Goal: Transaction & Acquisition: Purchase product/service

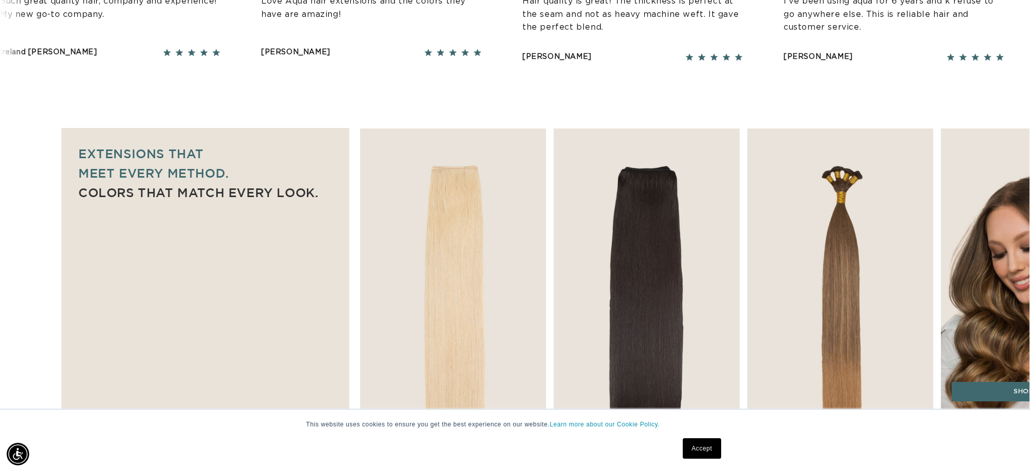
click at [987, 261] on img "4 / 7" at bounding box center [1034, 269] width 195 height 297
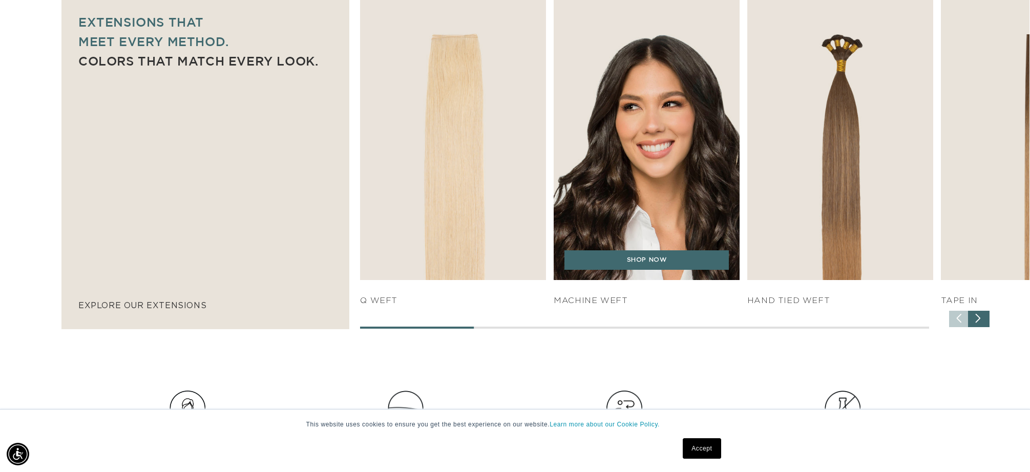
scroll to position [850, 0]
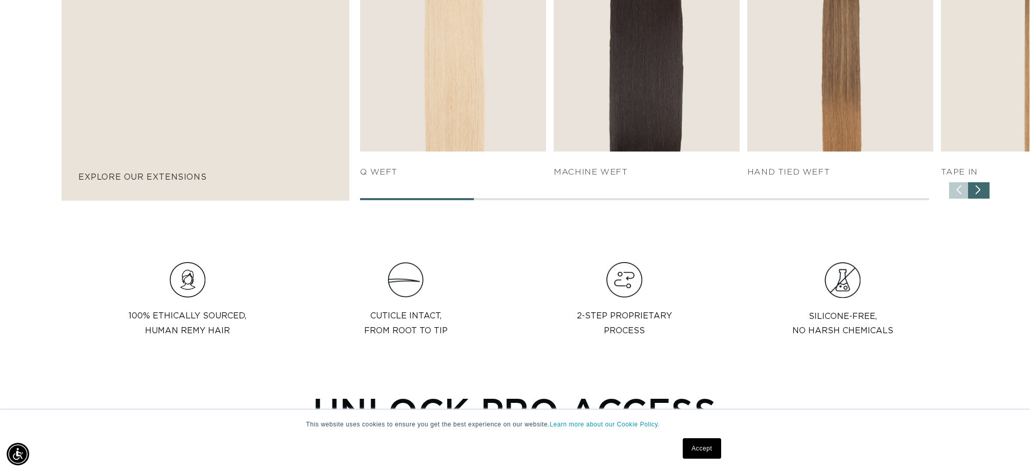
click at [980, 195] on div "Next slide" at bounding box center [979, 190] width 22 height 16
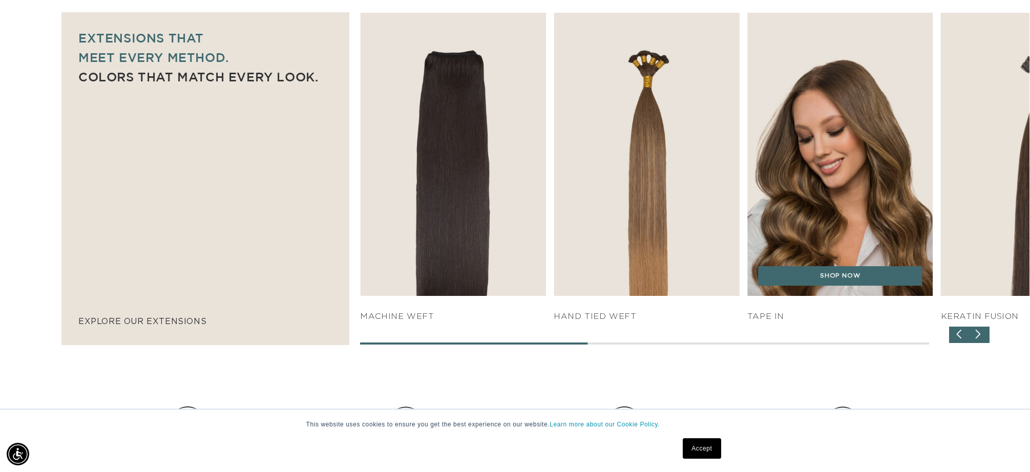
scroll to position [707, 0]
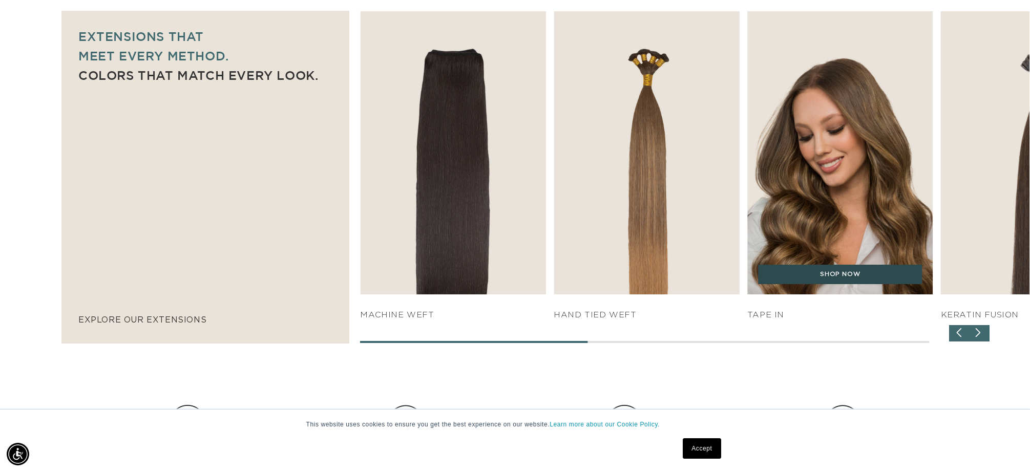
click at [818, 277] on link "SHOP NOW" at bounding box center [840, 274] width 164 height 19
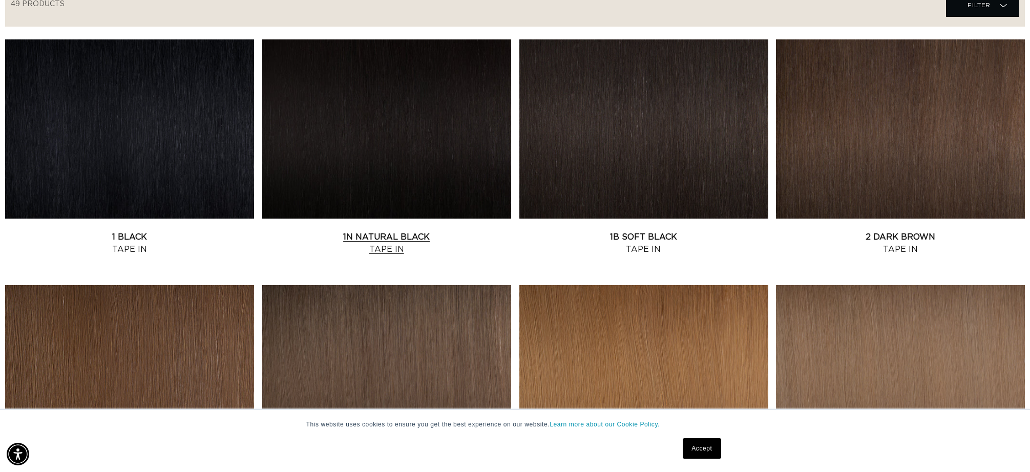
scroll to position [0, 1822]
click at [410, 231] on link "1N Natural Black Tape In" at bounding box center [386, 243] width 249 height 25
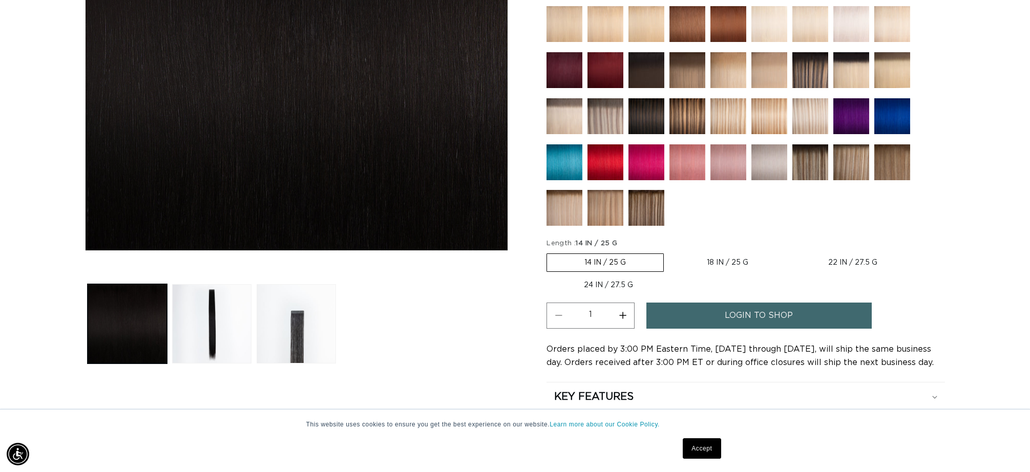
scroll to position [0, 911]
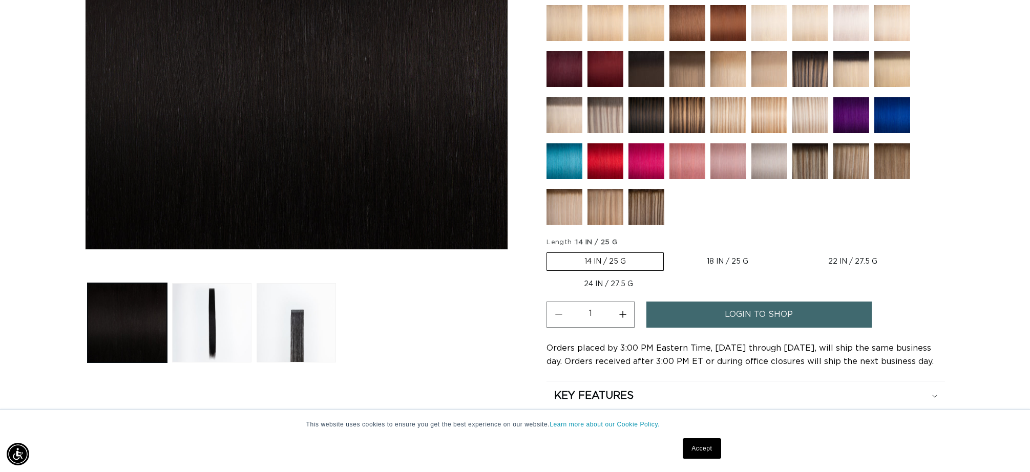
click at [749, 257] on label "18 IN / 25 G Variant sold out or unavailable" at bounding box center [728, 261] width 116 height 17
click at [670, 251] on input "18 IN / 25 G Variant sold out or unavailable" at bounding box center [669, 251] width 1 height 1
radio input "true"
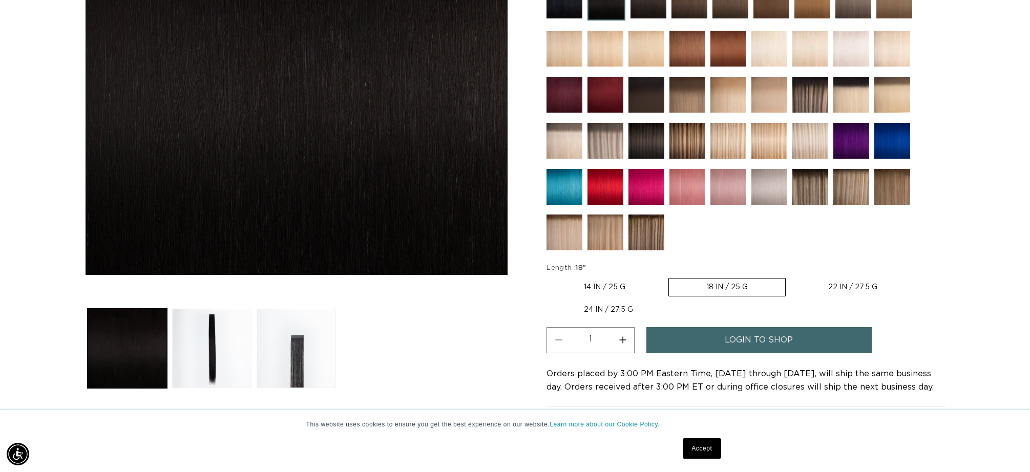
drag, startPoint x: 786, startPoint y: 332, endPoint x: 792, endPoint y: 330, distance: 6.0
click at [786, 331] on span "login to shop" at bounding box center [759, 340] width 68 height 26
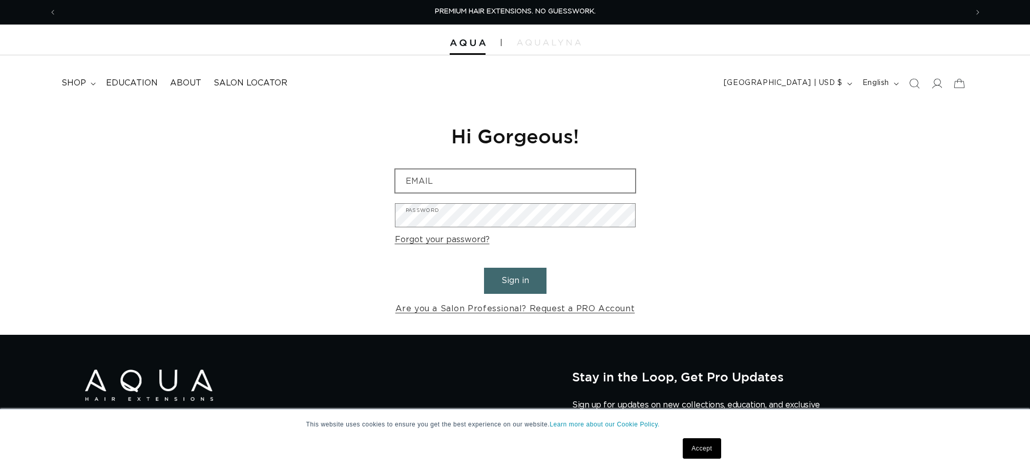
drag, startPoint x: 445, startPoint y: 168, endPoint x: 446, endPoint y: 176, distance: 7.8
click at [445, 169] on div "Reset your password We will send you an email to reset your password Email Subm…" at bounding box center [515, 220] width 256 height 230
click at [447, 177] on input "Email" at bounding box center [516, 181] width 240 height 23
type input "mackenziealyssa0@gmail.com"
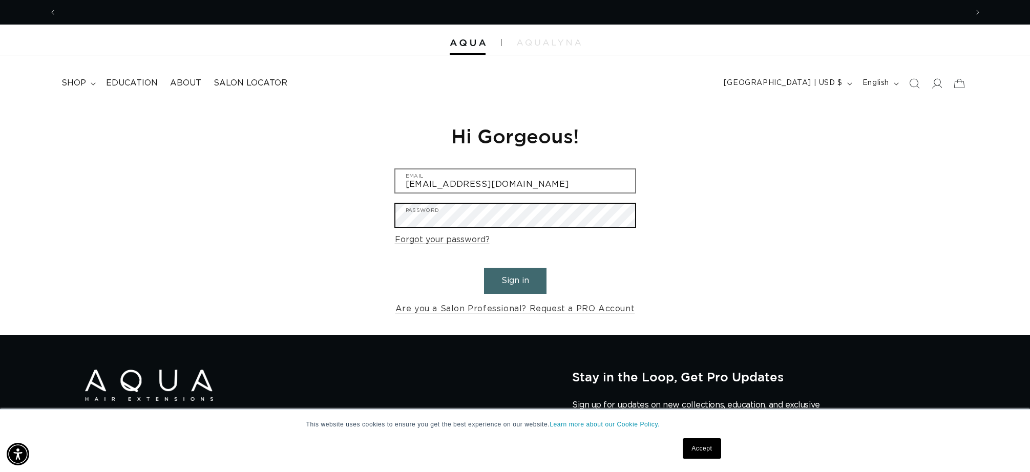
scroll to position [0, 1822]
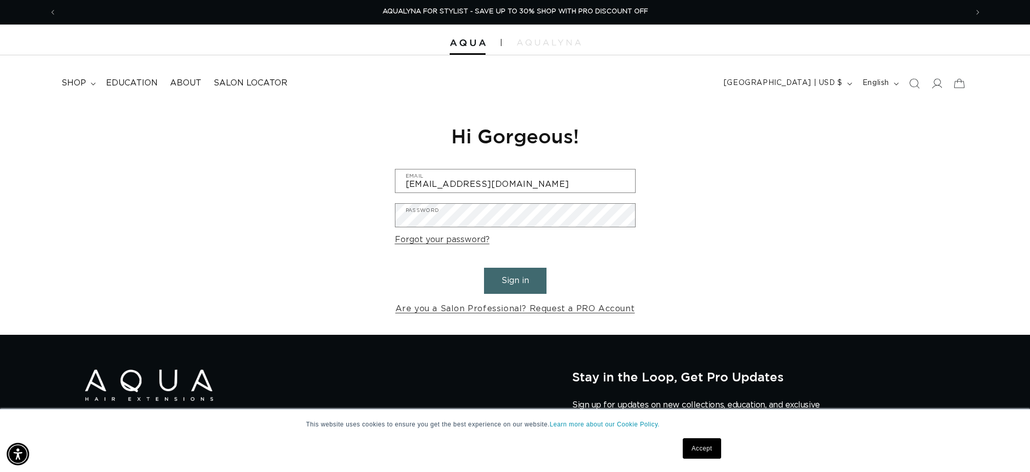
drag, startPoint x: 525, startPoint y: 289, endPoint x: 536, endPoint y: 282, distance: 13.6
click at [525, 289] on button "Sign in" at bounding box center [515, 281] width 63 height 26
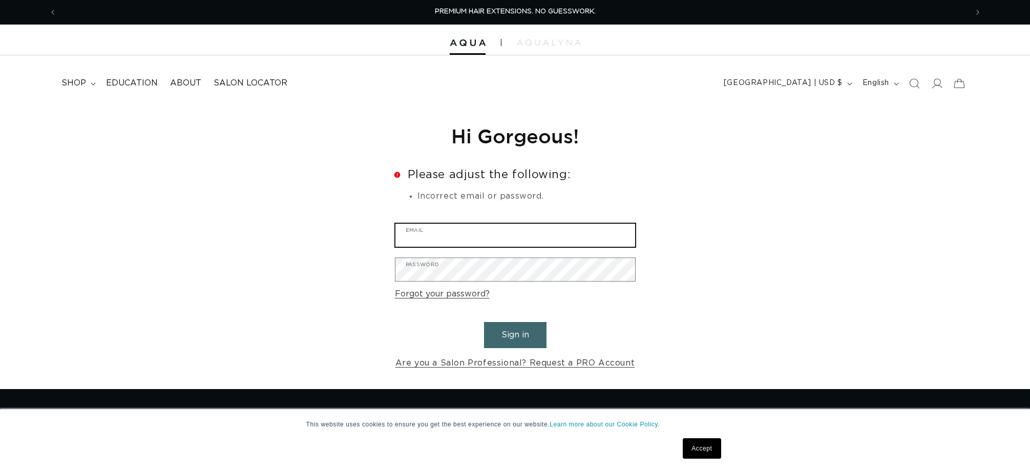
click at [480, 235] on input "Email" at bounding box center [516, 235] width 240 height 23
type input "[EMAIL_ADDRESS][DOMAIN_NAME]"
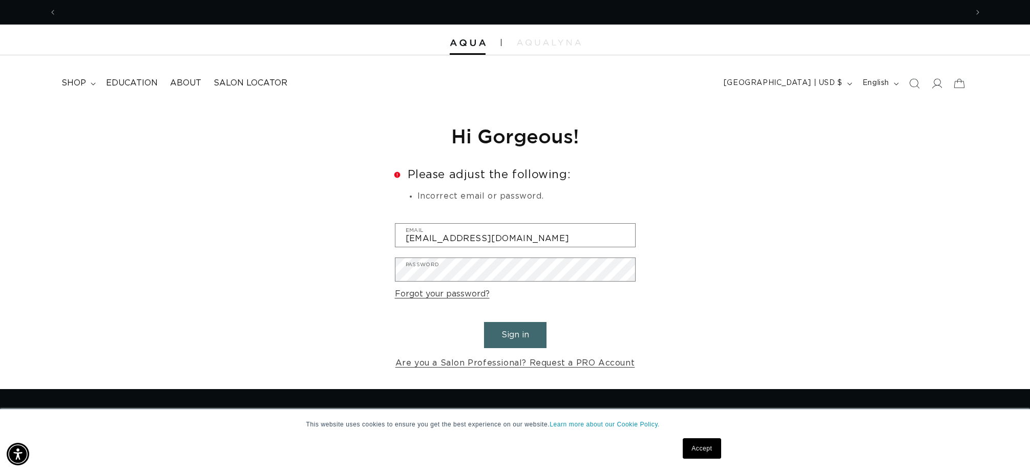
click at [511, 329] on button "Sign in" at bounding box center [515, 335] width 63 height 26
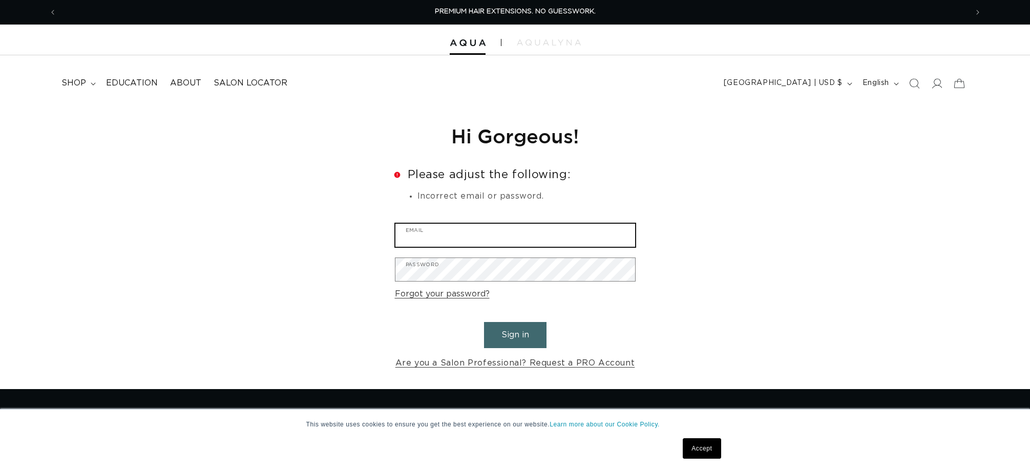
click at [500, 236] on input "Email" at bounding box center [516, 235] width 240 height 23
type input "[EMAIL_ADDRESS][DOMAIN_NAME]"
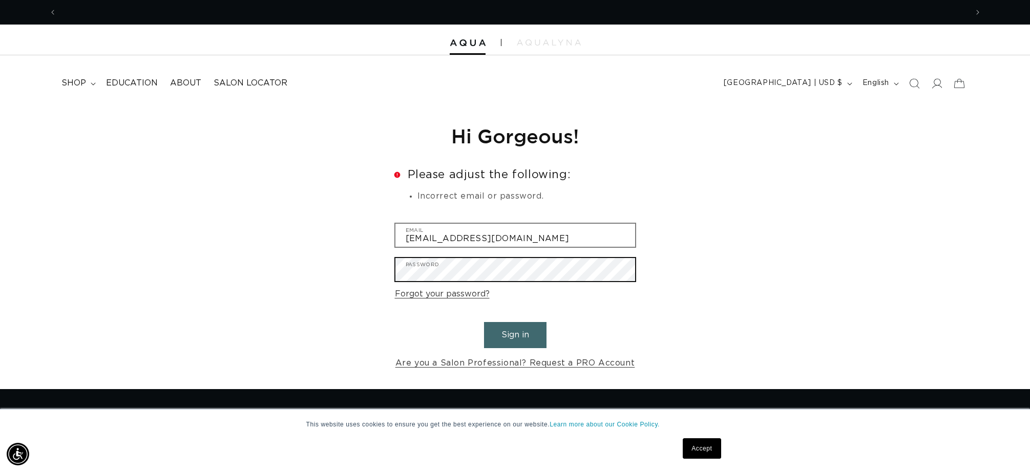
scroll to position [0, 1822]
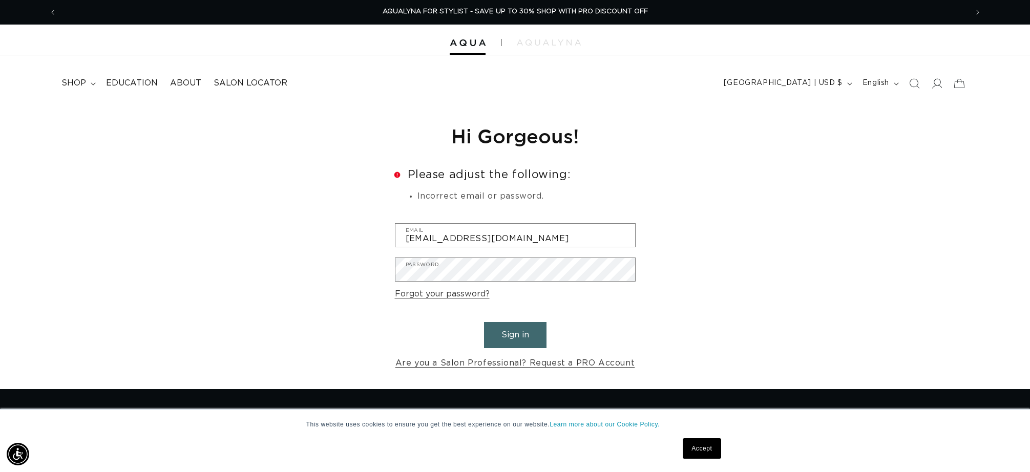
click at [514, 331] on button "Sign in" at bounding box center [515, 335] width 63 height 26
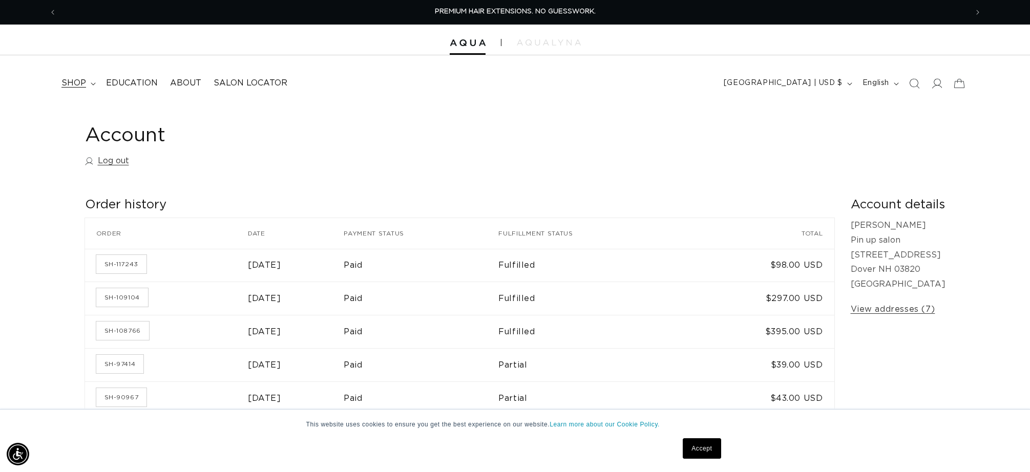
click at [77, 78] on span "shop" at bounding box center [73, 83] width 25 height 11
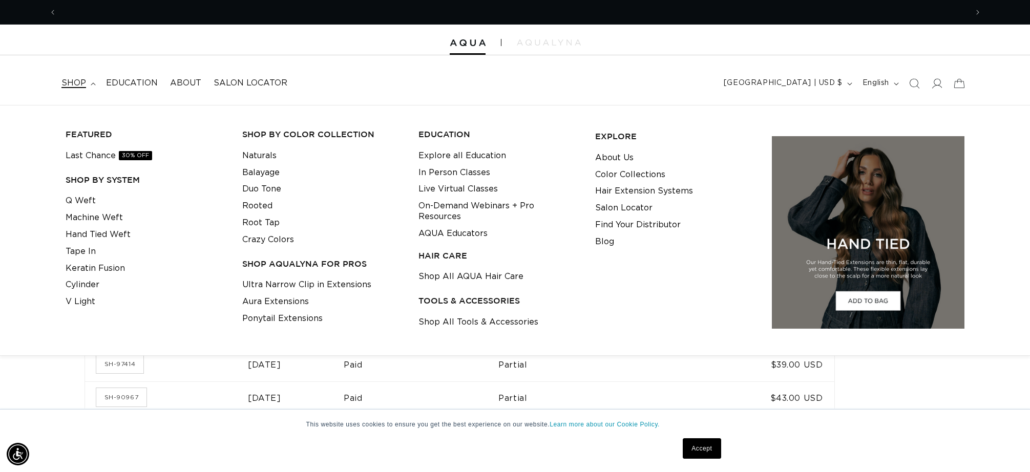
scroll to position [0, 911]
click at [92, 250] on link "Tape In" at bounding box center [81, 251] width 30 height 17
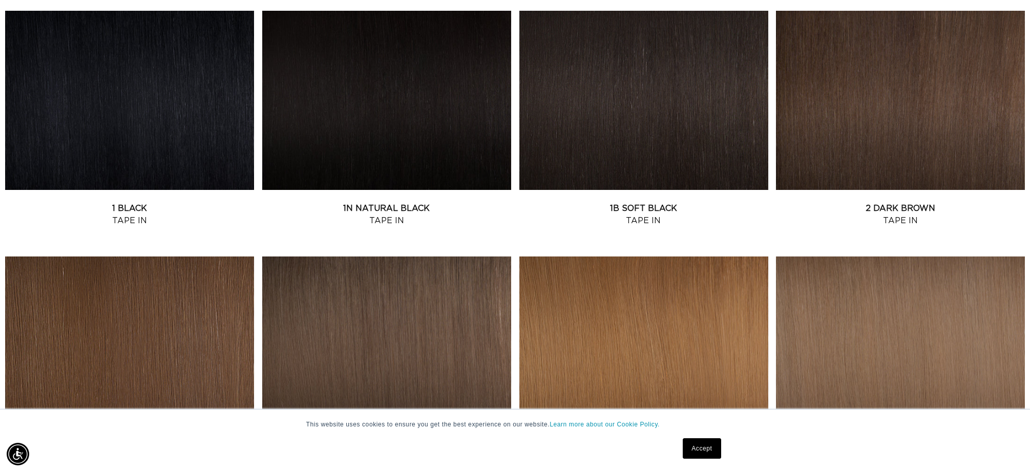
scroll to position [413, 0]
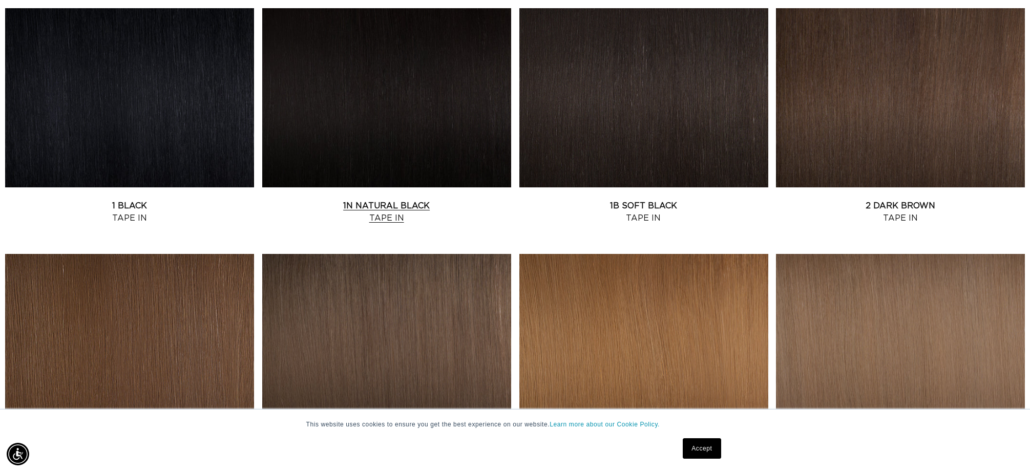
click at [398, 200] on link "1N Natural Black Tape In" at bounding box center [386, 212] width 249 height 25
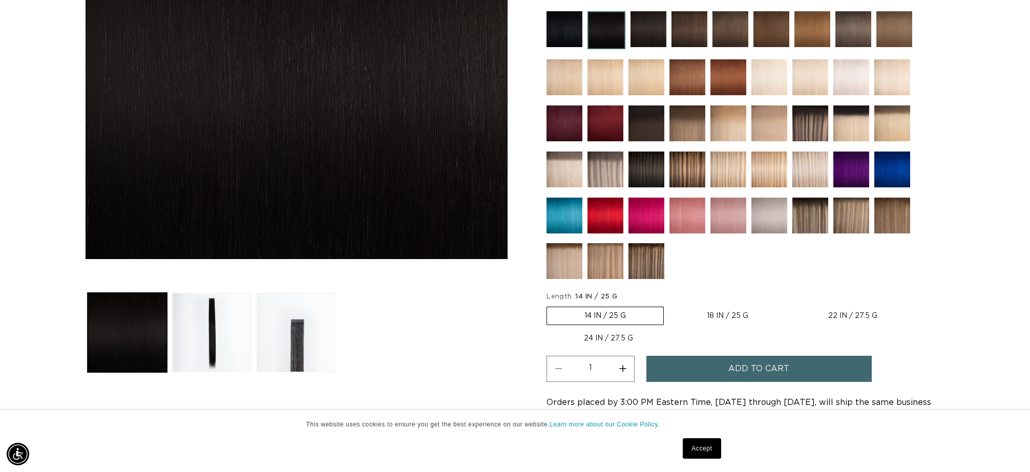
scroll to position [0, 911]
click at [737, 321] on label "18 IN / 25 G Variant sold out or unavailable" at bounding box center [728, 315] width 116 height 17
click at [670, 305] on input "18 IN / 25 G Variant sold out or unavailable" at bounding box center [669, 305] width 1 height 1
radio input "true"
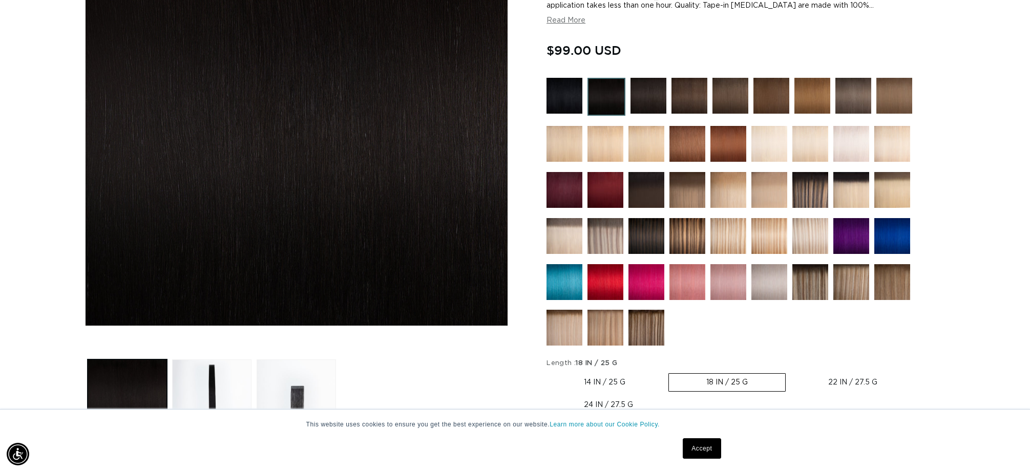
scroll to position [0, 1822]
click at [863, 383] on label "22 IN / 27.5 G Variant sold out or unavailable" at bounding box center [853, 382] width 124 height 17
click at [792, 372] on input "22 IN / 27.5 G Variant sold out or unavailable" at bounding box center [791, 371] width 1 height 1
radio input "true"
click at [723, 383] on label "18 IN / 25 G Variant sold out or unavailable" at bounding box center [727, 382] width 116 height 17
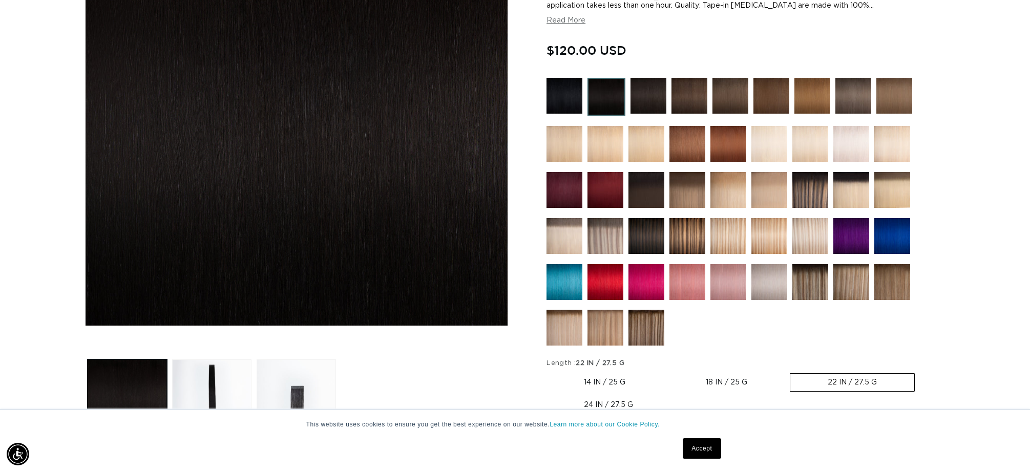
click at [669, 372] on input "18 IN / 25 G Variant sold out or unavailable" at bounding box center [668, 371] width 1 height 1
radio input "true"
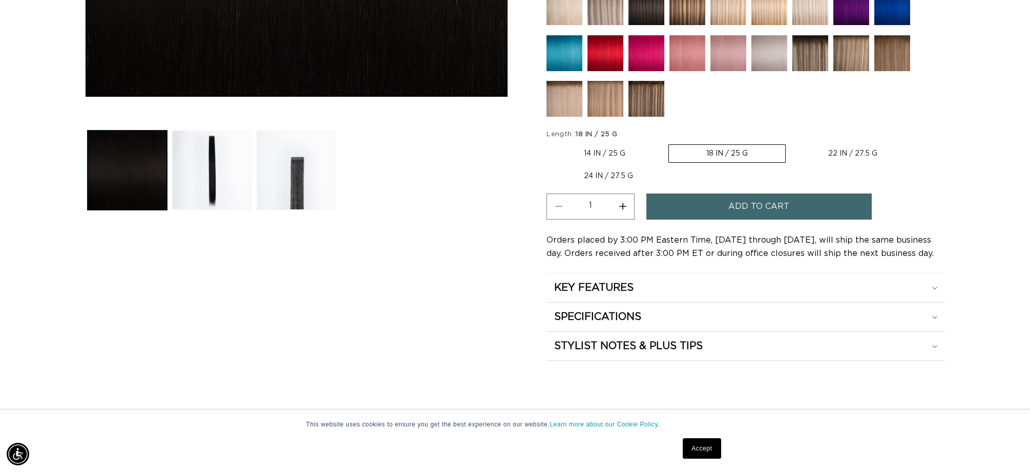
scroll to position [377, 0]
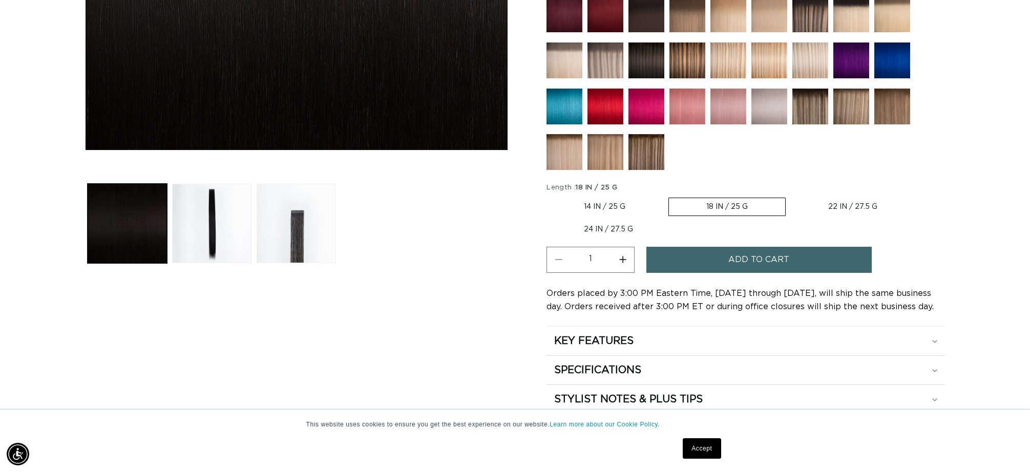
click at [755, 268] on span "Add to cart" at bounding box center [759, 260] width 61 height 26
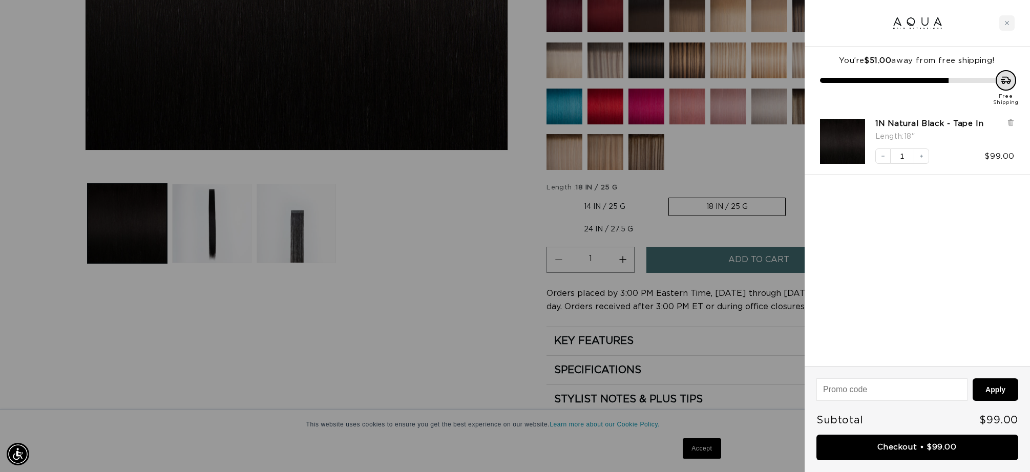
scroll to position [0, 0]
click at [777, 329] on div at bounding box center [515, 236] width 1030 height 472
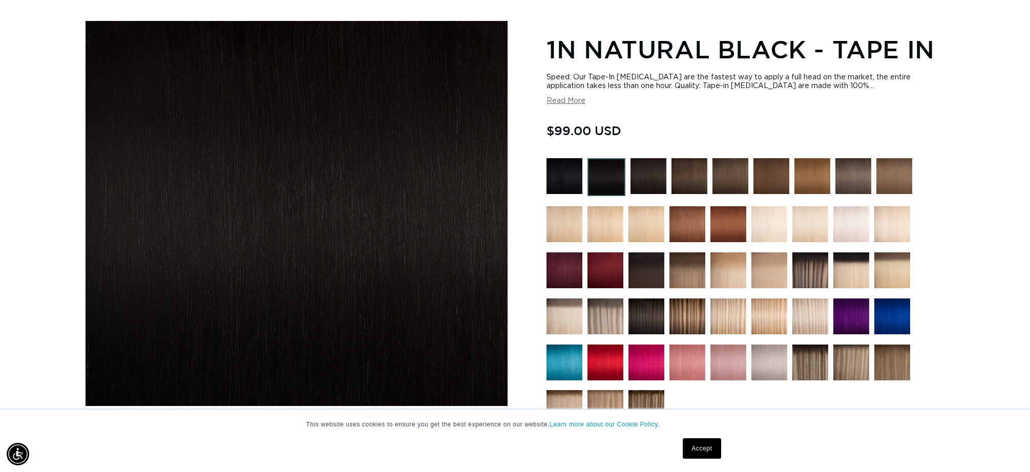
scroll to position [133, 0]
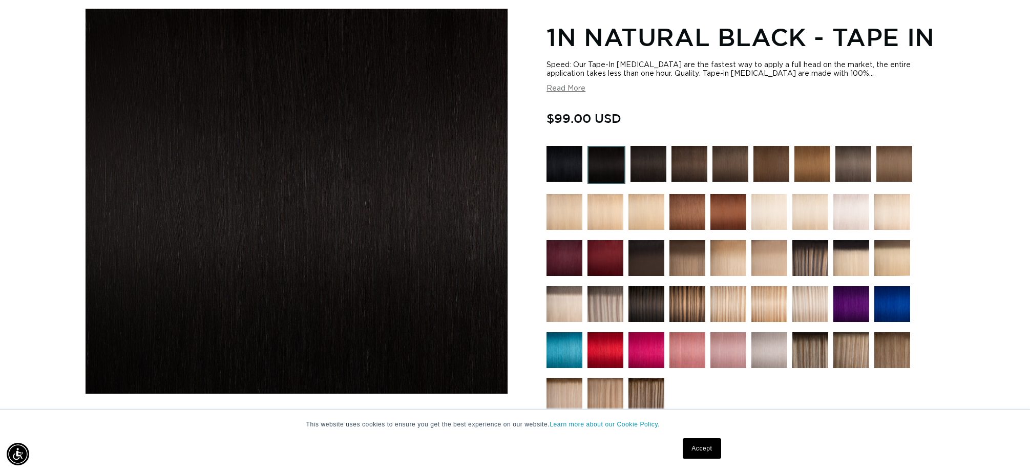
click at [816, 261] on img at bounding box center [811, 258] width 36 height 36
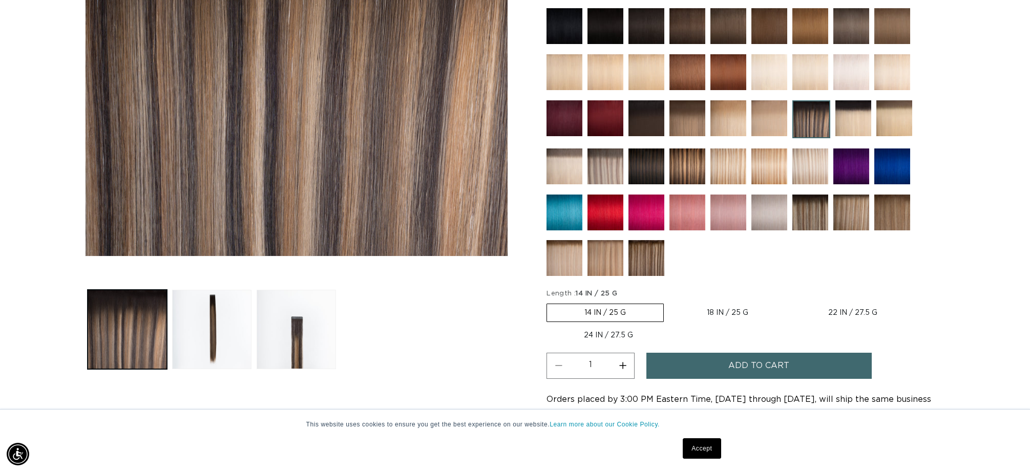
scroll to position [275, 0]
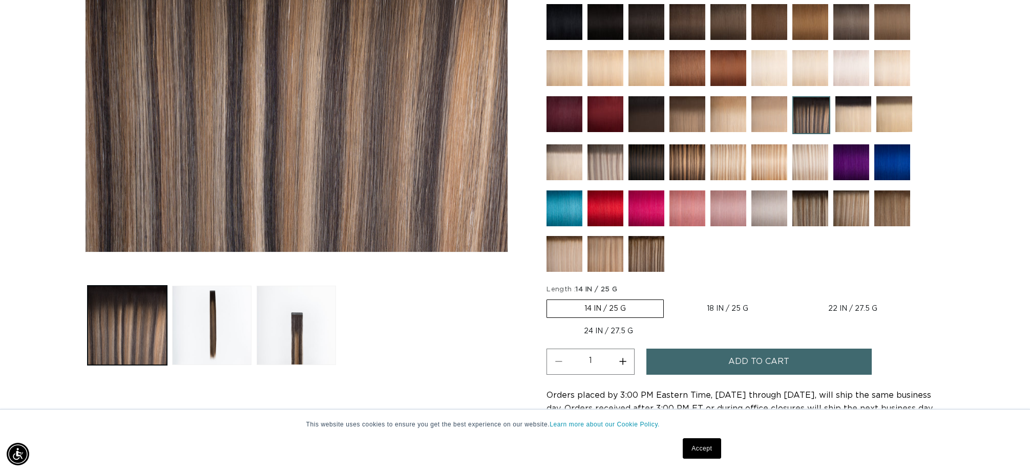
click at [749, 308] on label "18 IN / 25 G Variant sold out or unavailable" at bounding box center [728, 308] width 116 height 17
click at [670, 298] on input "18 IN / 25 G Variant sold out or unavailable" at bounding box center [669, 298] width 1 height 1
radio input "true"
drag, startPoint x: 751, startPoint y: 359, endPoint x: 765, endPoint y: 323, distance: 38.2
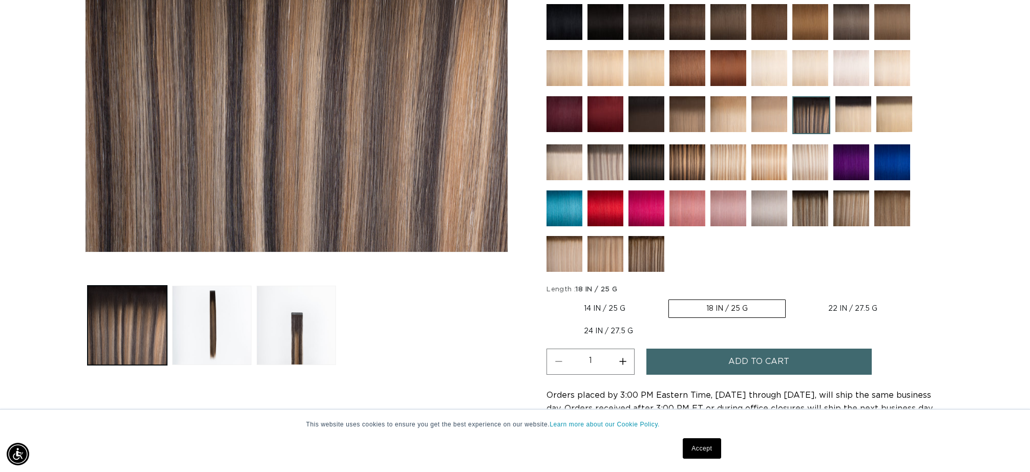
click at [751, 358] on span "Add to cart" at bounding box center [759, 362] width 61 height 26
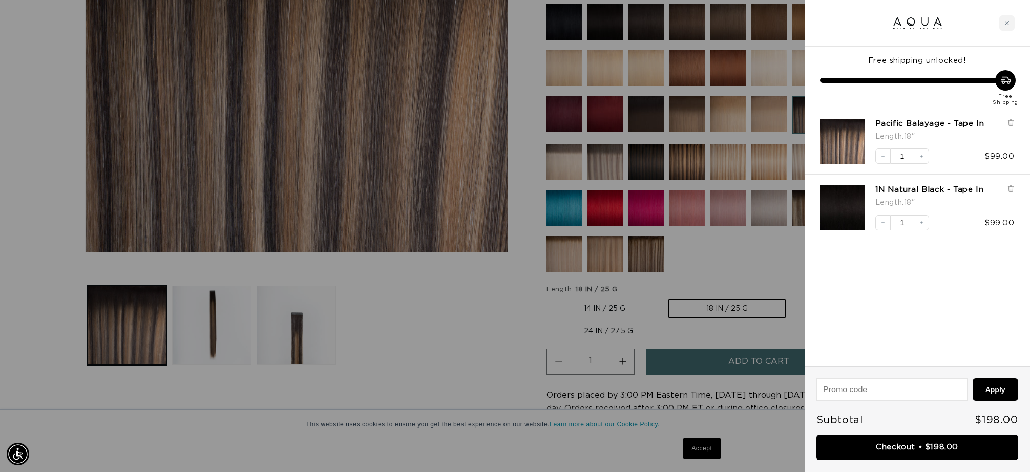
scroll to position [0, 1822]
click at [748, 269] on div at bounding box center [515, 236] width 1030 height 472
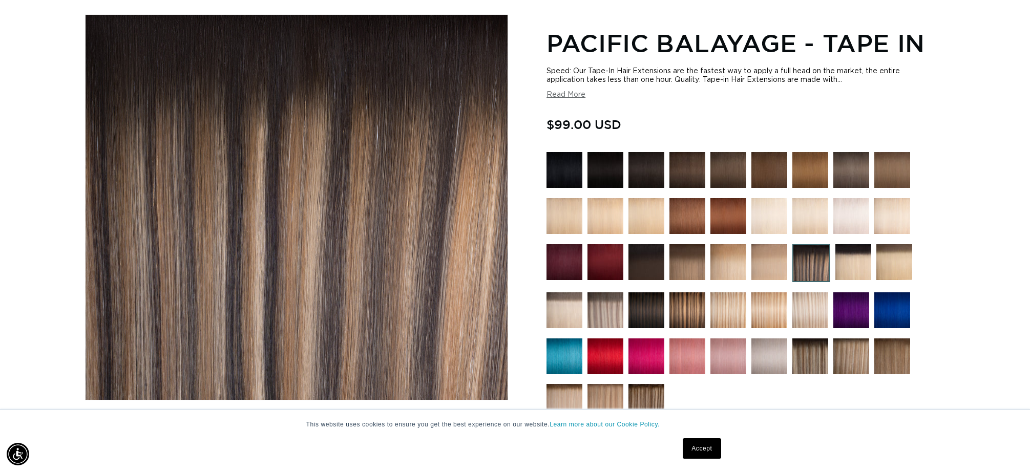
scroll to position [127, 0]
click at [778, 358] on img at bounding box center [770, 357] width 36 height 36
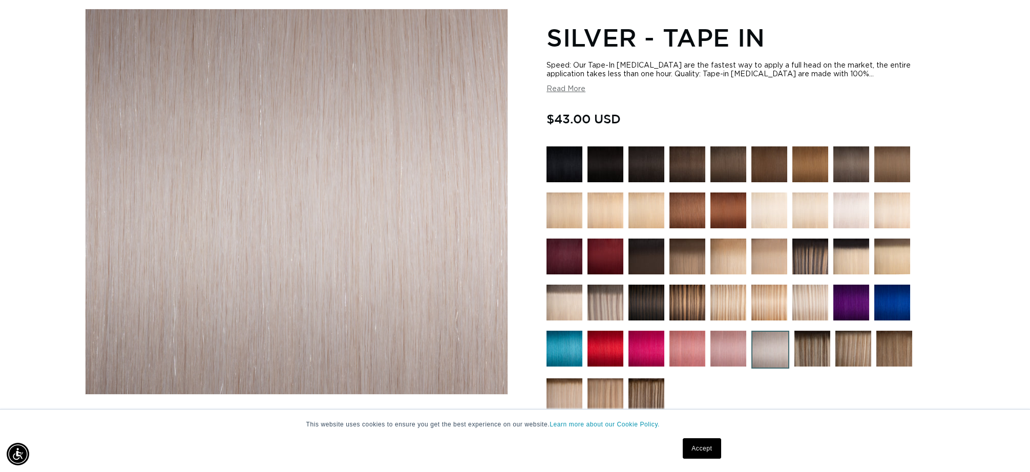
scroll to position [0, 1822]
click at [857, 254] on img at bounding box center [852, 257] width 36 height 36
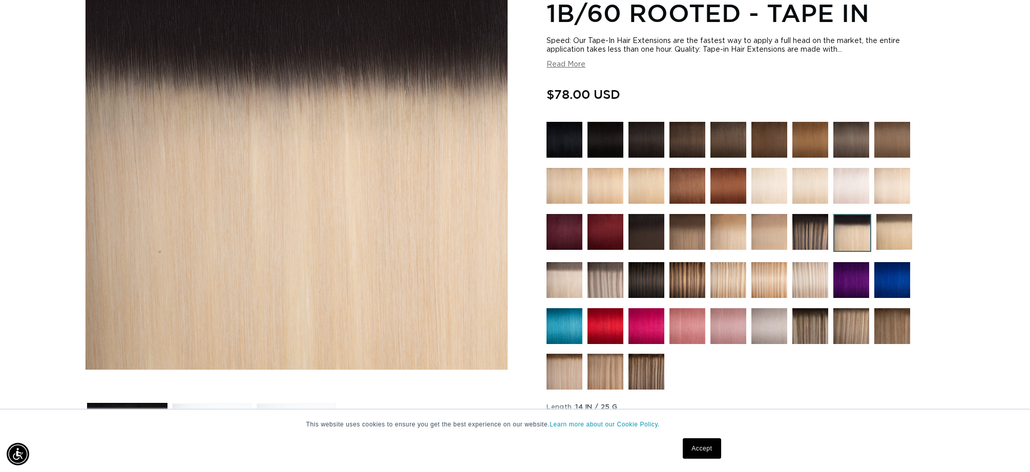
click at [608, 279] on img at bounding box center [606, 280] width 36 height 36
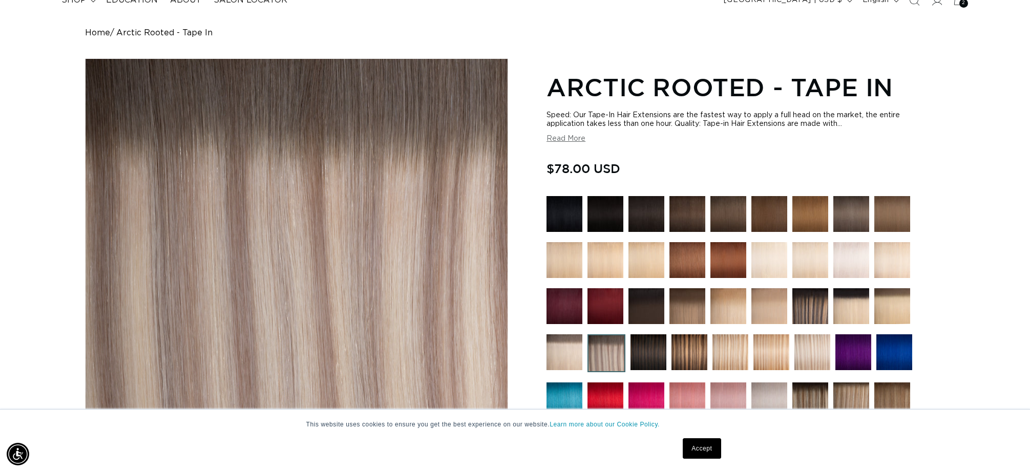
scroll to position [99, 0]
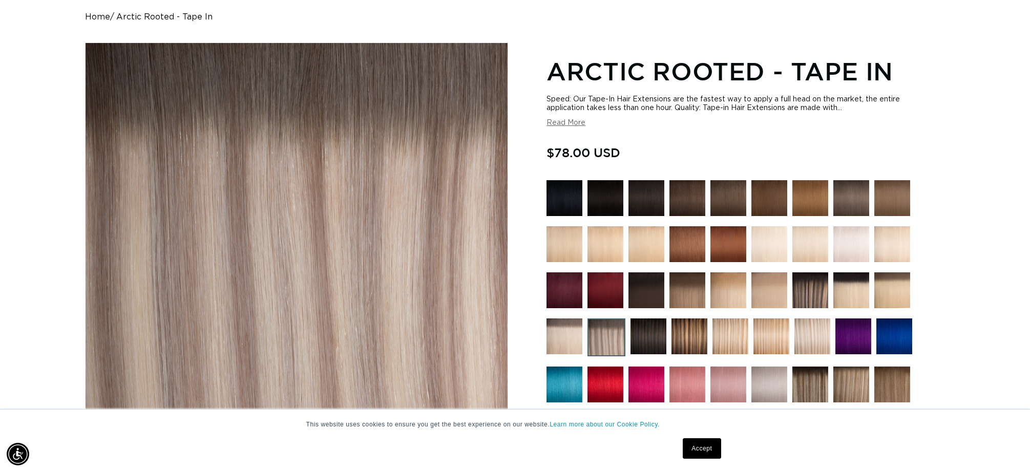
click at [839, 296] on img at bounding box center [852, 291] width 36 height 36
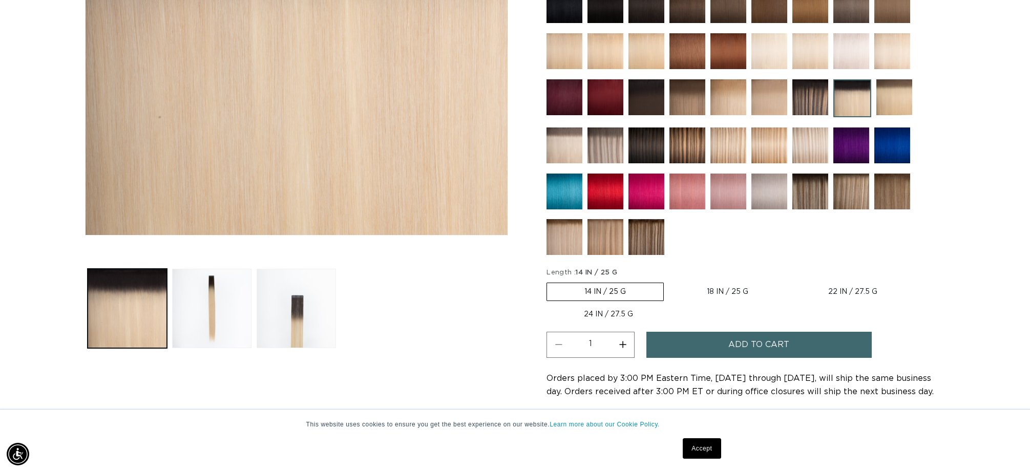
click at [739, 288] on label "18 IN / 25 G Variant sold out or unavailable" at bounding box center [728, 291] width 116 height 17
click at [670, 281] on input "18 IN / 25 G Variant sold out or unavailable" at bounding box center [669, 281] width 1 height 1
radio input "true"
drag, startPoint x: 787, startPoint y: 343, endPoint x: 777, endPoint y: 302, distance: 42.7
click at [787, 342] on span "Add to cart" at bounding box center [759, 345] width 61 height 26
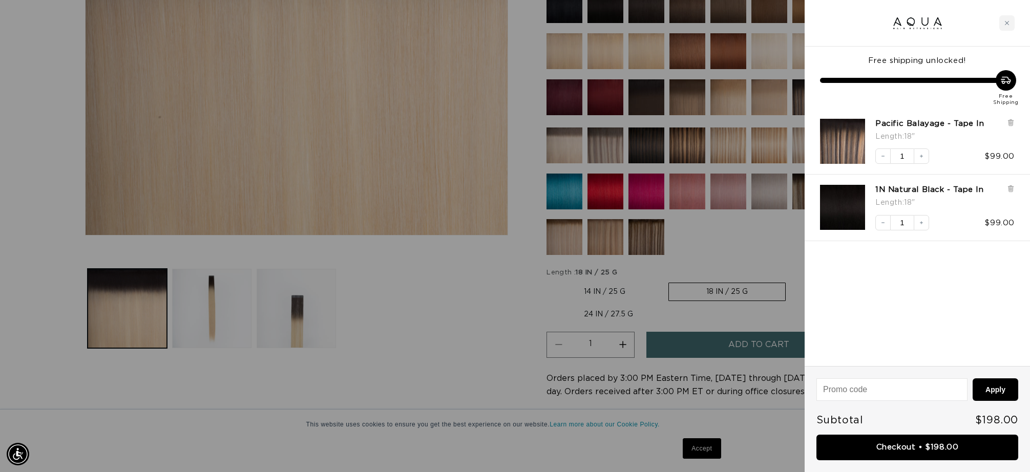
scroll to position [0, 911]
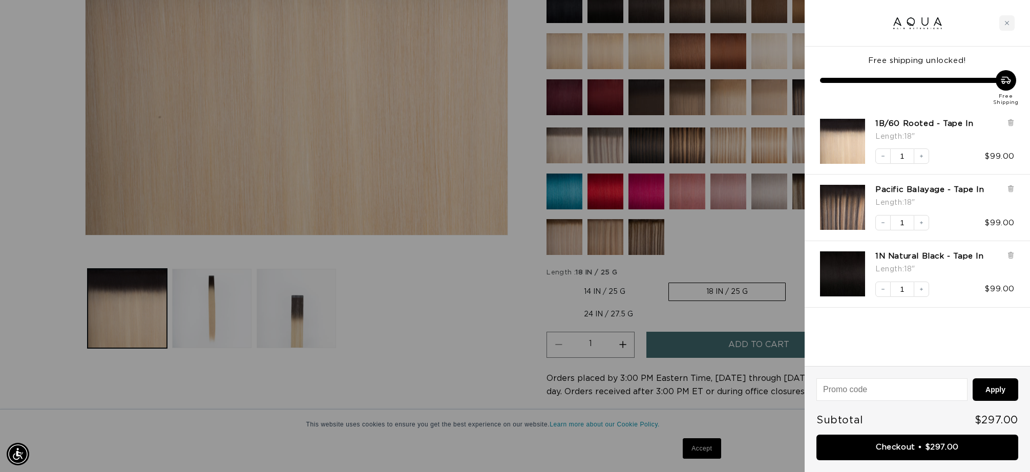
drag, startPoint x: 423, startPoint y: 306, endPoint x: 376, endPoint y: 266, distance: 61.8
click at [423, 306] on div at bounding box center [515, 236] width 1030 height 472
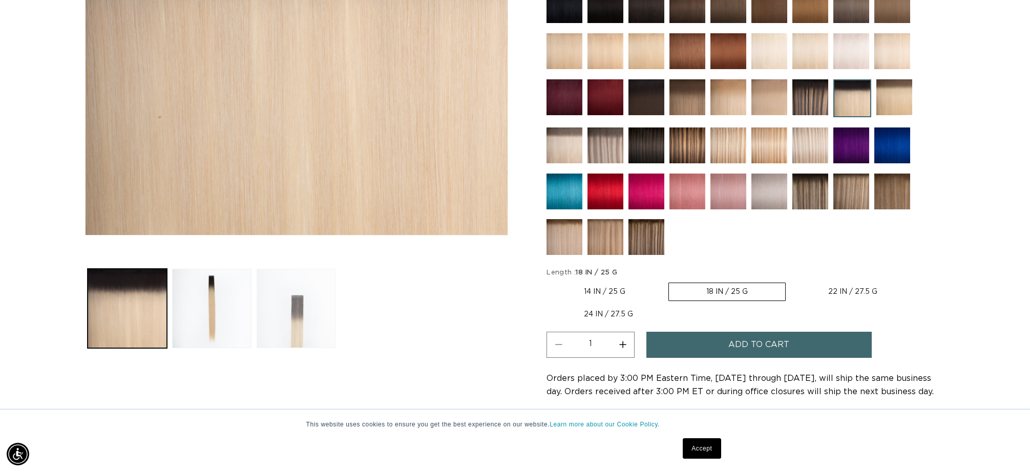
click at [323, 312] on button "Load image 3 in gallery view" at bounding box center [296, 308] width 79 height 79
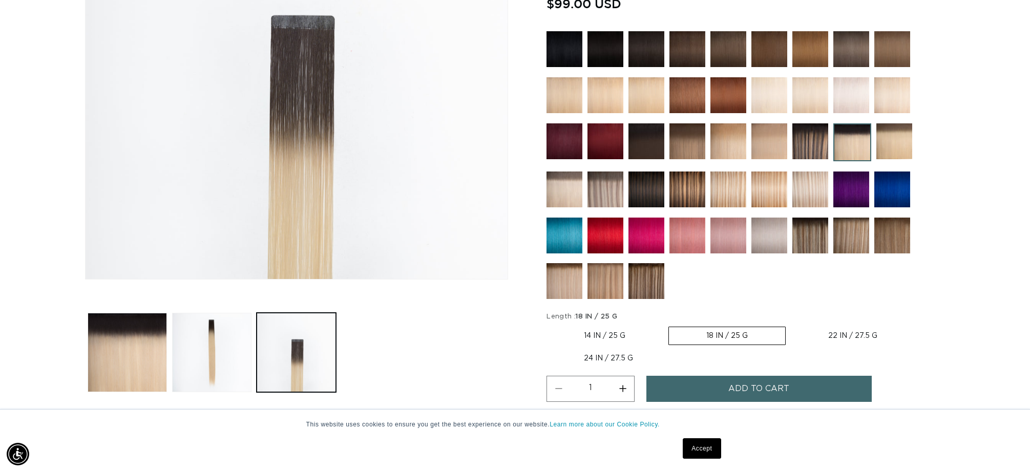
click at [558, 192] on img at bounding box center [565, 190] width 36 height 36
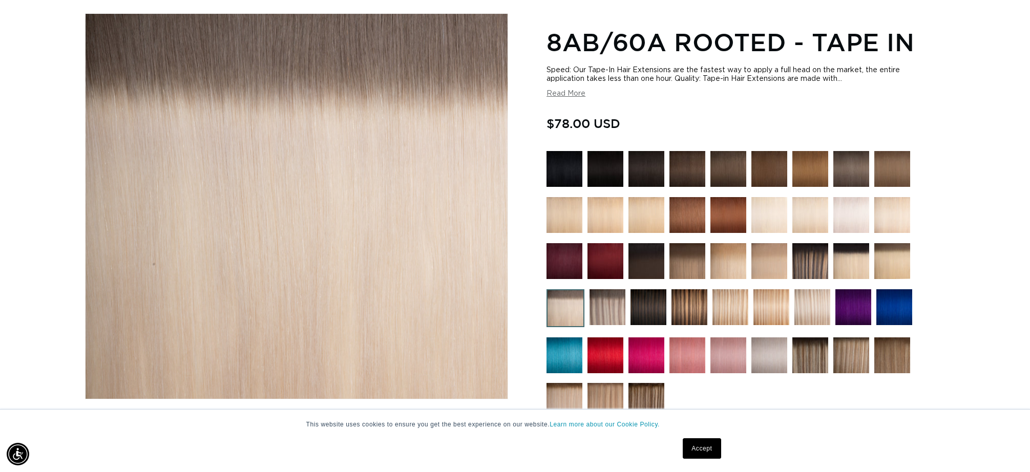
scroll to position [132, 0]
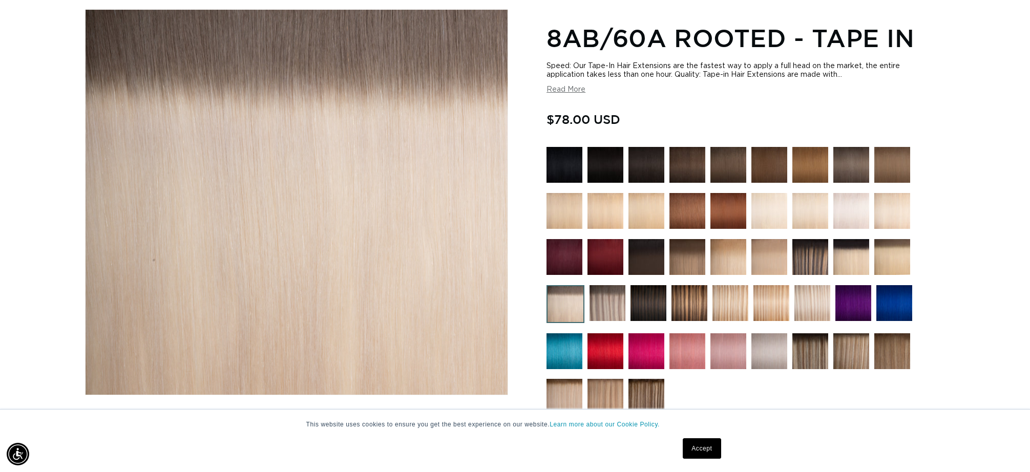
click at [613, 303] on img at bounding box center [608, 303] width 36 height 36
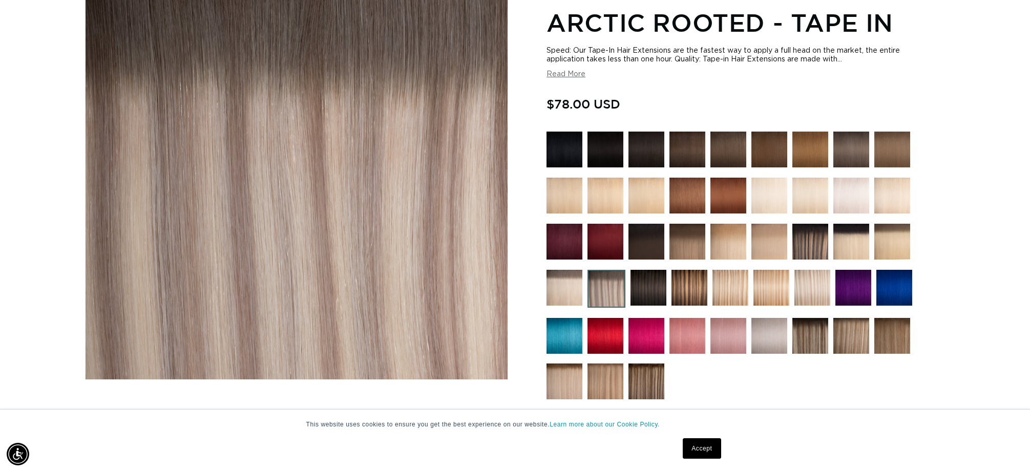
scroll to position [159, 0]
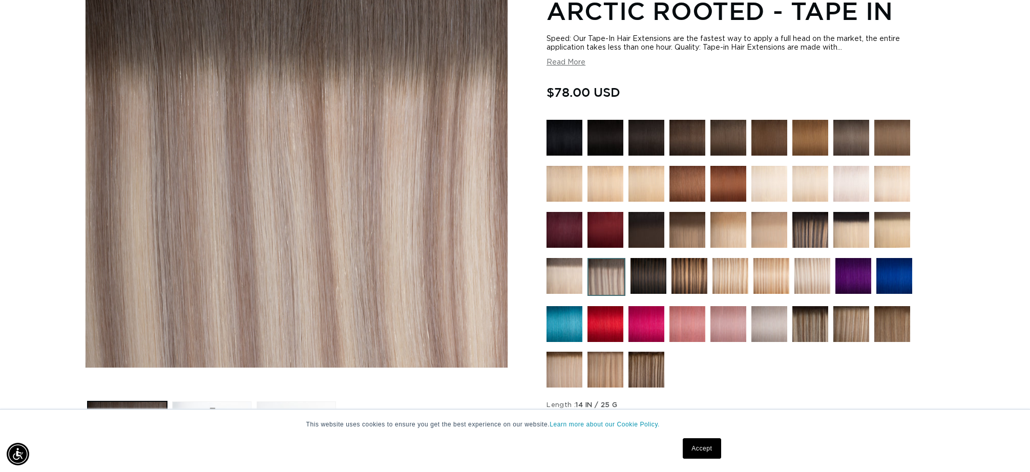
click at [855, 235] on img at bounding box center [852, 230] width 36 height 36
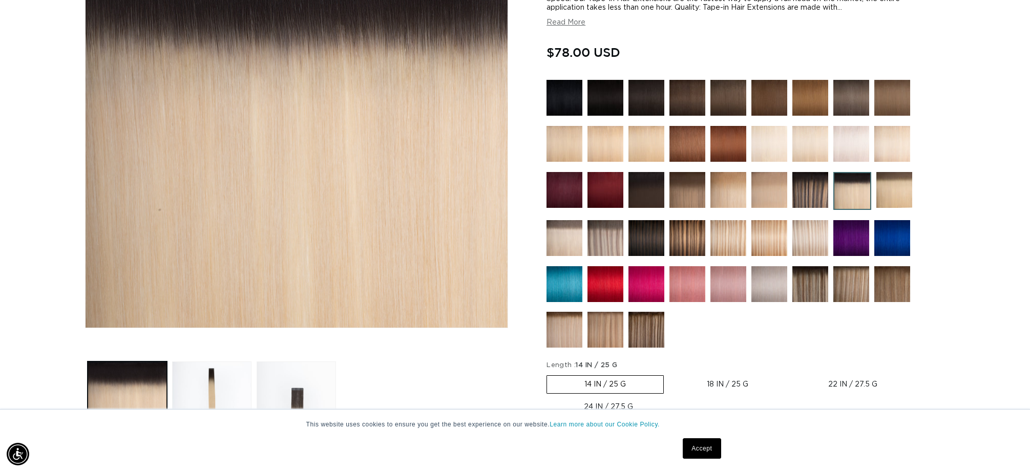
scroll to position [0, 1822]
click at [766, 298] on img at bounding box center [770, 284] width 36 height 36
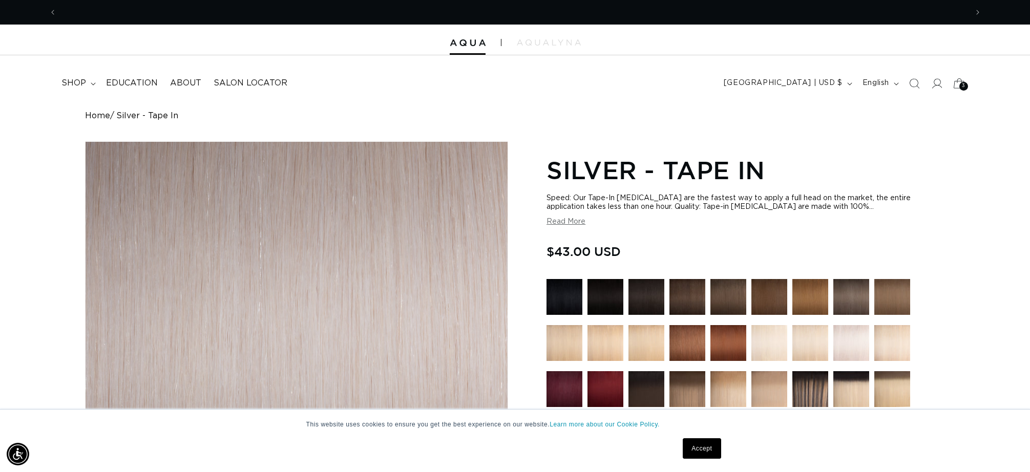
scroll to position [0, 911]
click at [959, 85] on icon at bounding box center [959, 83] width 24 height 24
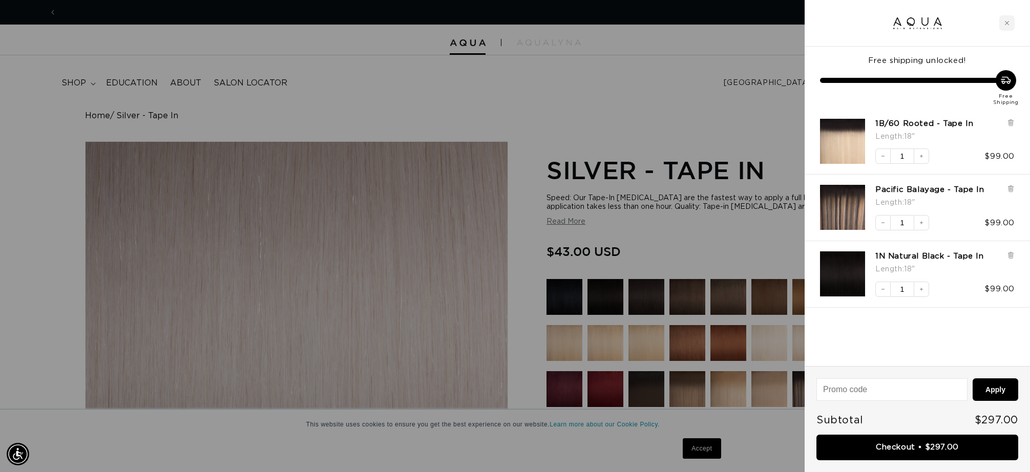
scroll to position [0, 1822]
click at [839, 222] on img "Pacific Balayage - Tape In - 18&quot;" at bounding box center [842, 207] width 45 height 45
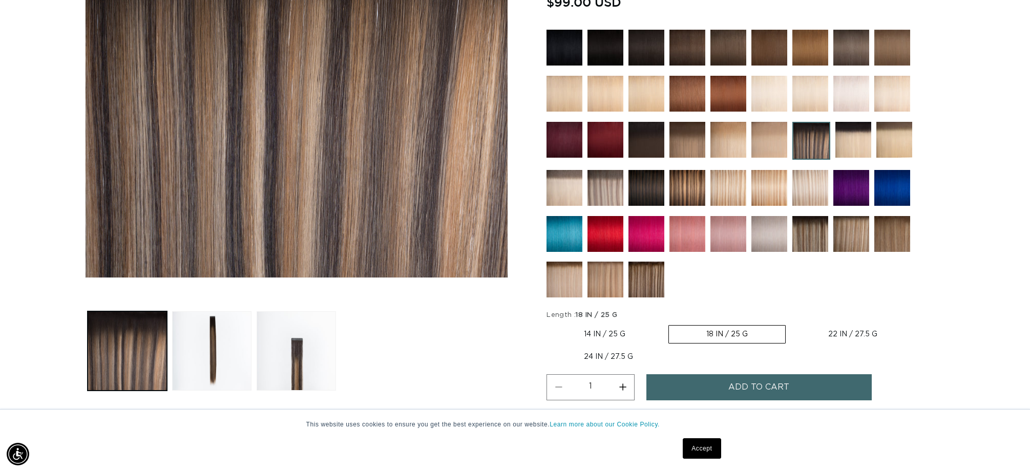
scroll to position [0, 911]
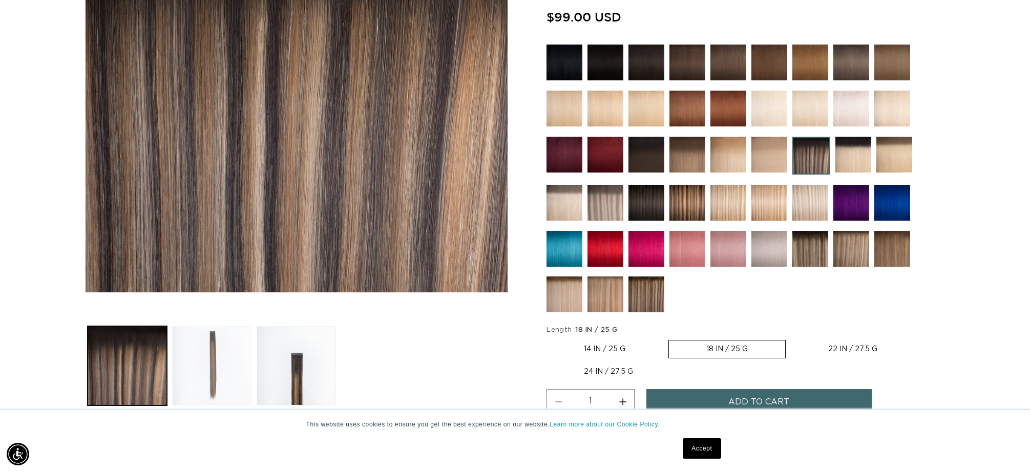
drag, startPoint x: 175, startPoint y: 374, endPoint x: 225, endPoint y: 367, distance: 50.6
click at [176, 374] on button "Load image 2 in gallery view" at bounding box center [211, 365] width 79 height 79
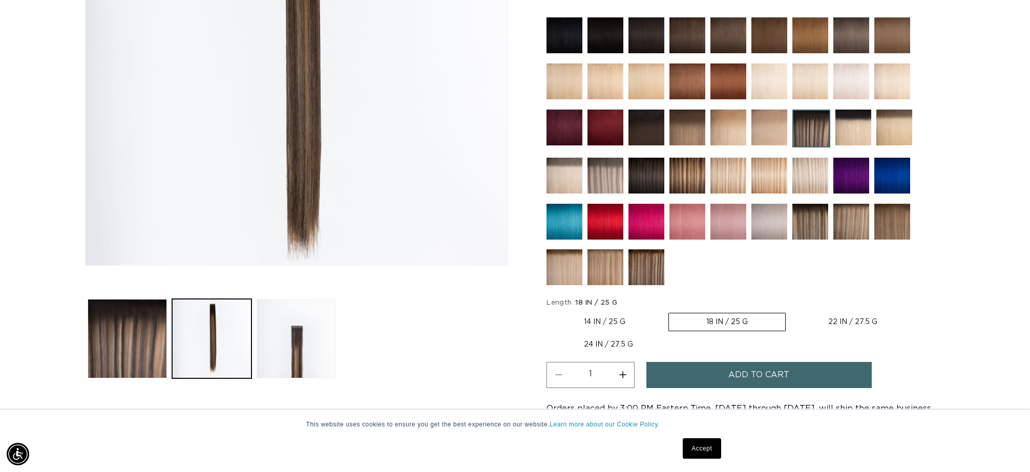
click at [299, 367] on button "Load image 3 in gallery view" at bounding box center [296, 338] width 79 height 79
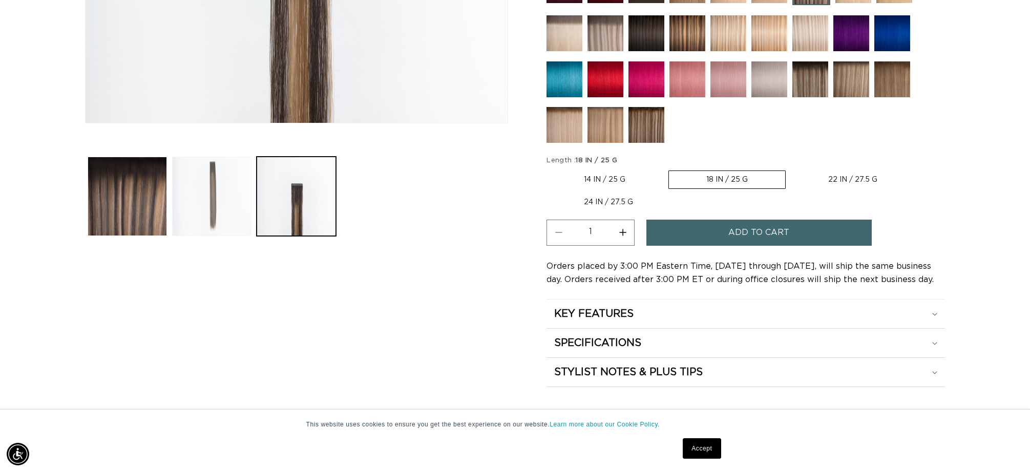
scroll to position [0, 1822]
drag, startPoint x: 223, startPoint y: 215, endPoint x: 295, endPoint y: 264, distance: 87.1
click at [222, 216] on button "Load image 2 in gallery view" at bounding box center [211, 196] width 79 height 79
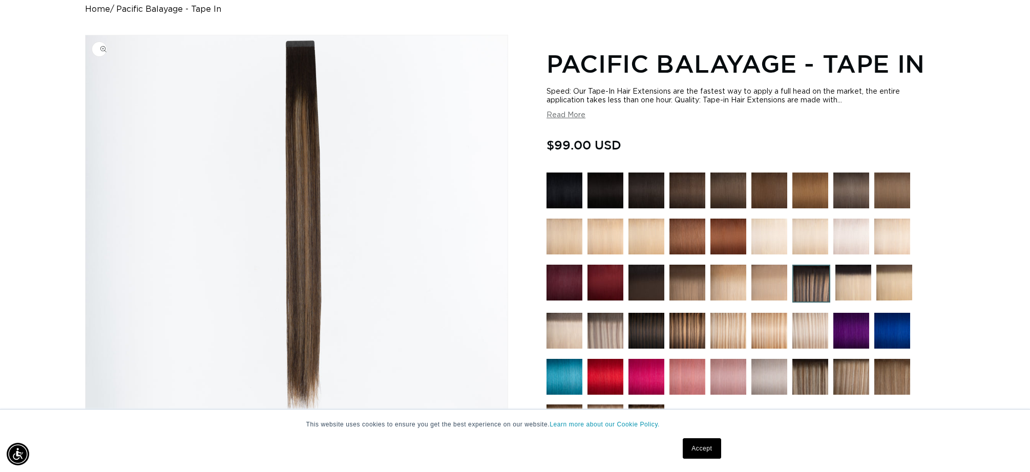
scroll to position [0, 0]
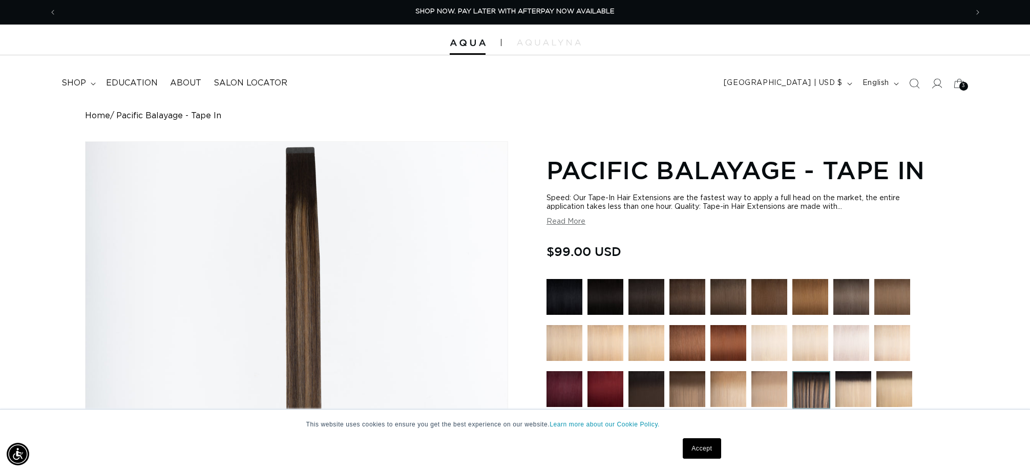
click at [935, 100] on header "FEATURED Last Chance SHOP BY SYSTEM Q Weft Hand Tied Weft Machine Weft Tape In …" at bounding box center [515, 80] width 1030 height 50
click at [962, 86] on span "3" at bounding box center [964, 86] width 4 height 9
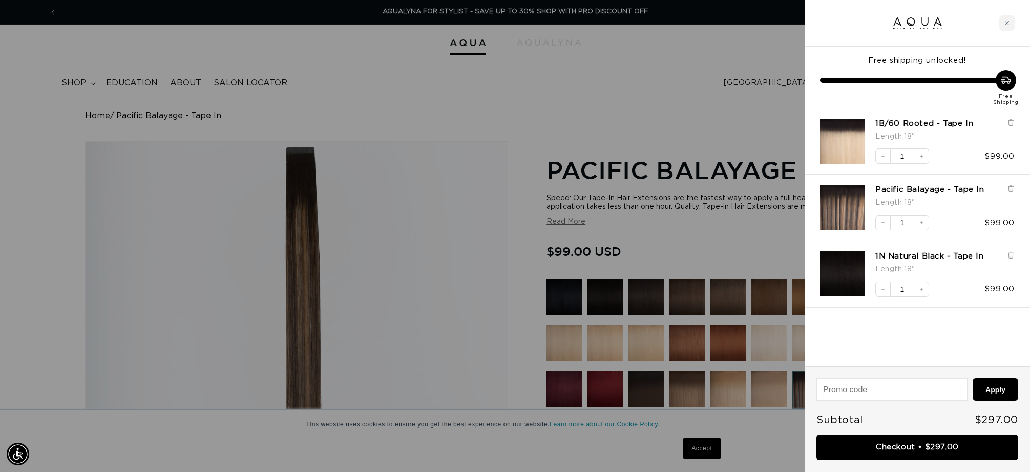
click at [744, 205] on div at bounding box center [515, 236] width 1030 height 472
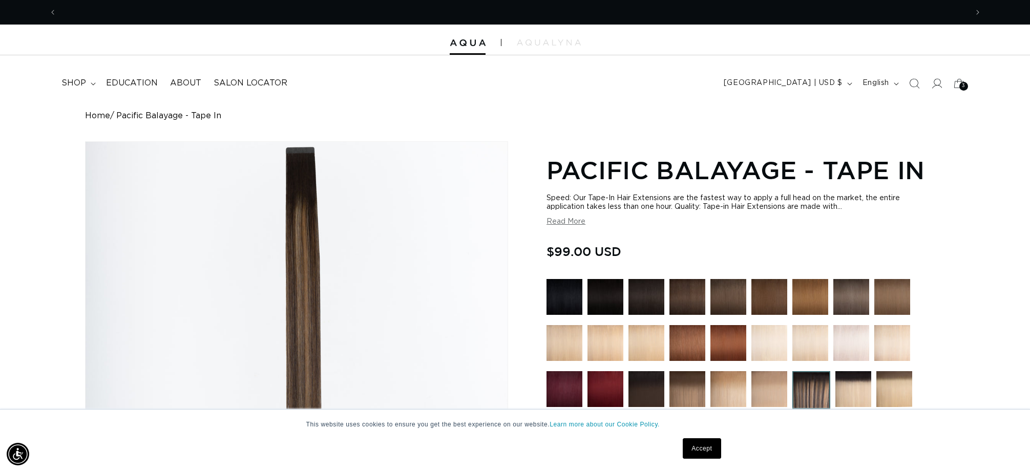
scroll to position [0, 0]
click at [820, 391] on img at bounding box center [812, 390] width 38 height 38
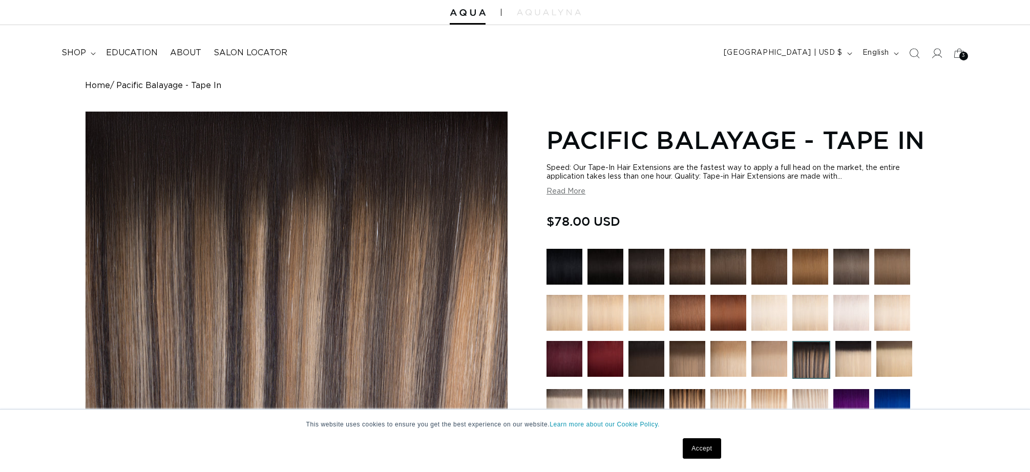
scroll to position [32, 0]
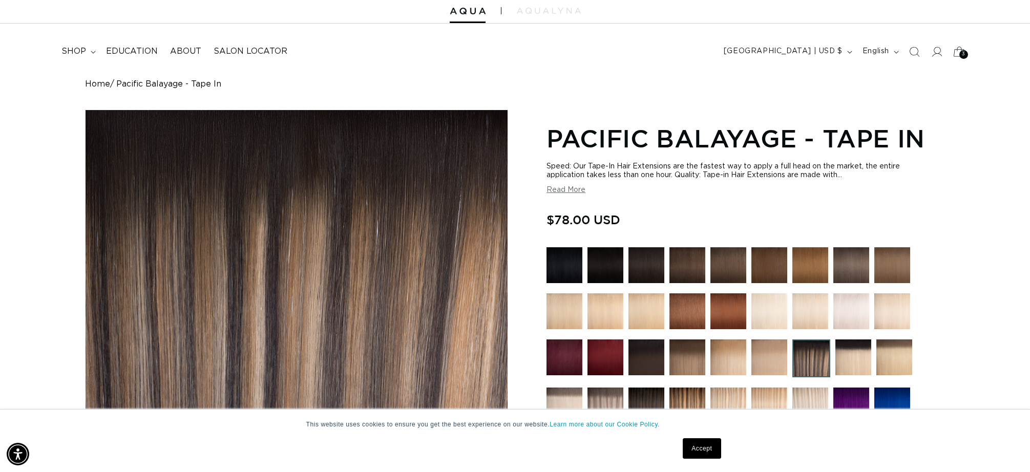
click at [963, 50] on span "3" at bounding box center [964, 54] width 4 height 9
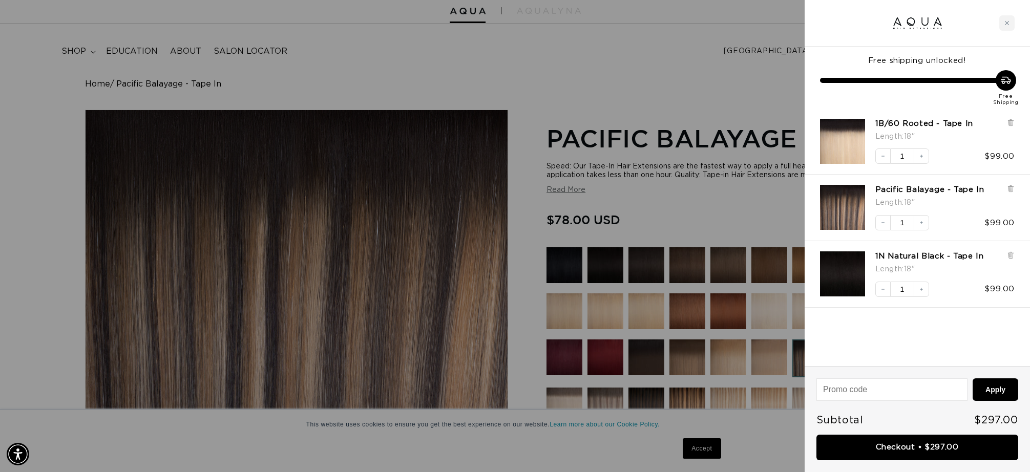
scroll to position [0, 1822]
click at [650, 212] on div at bounding box center [515, 236] width 1030 height 472
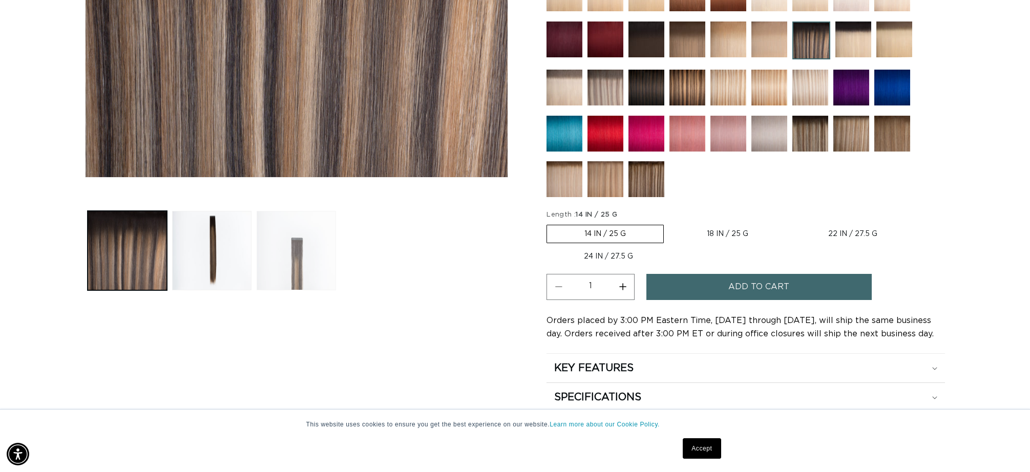
scroll to position [0, 0]
click at [221, 260] on button "Load image 2 in gallery view" at bounding box center [211, 250] width 79 height 79
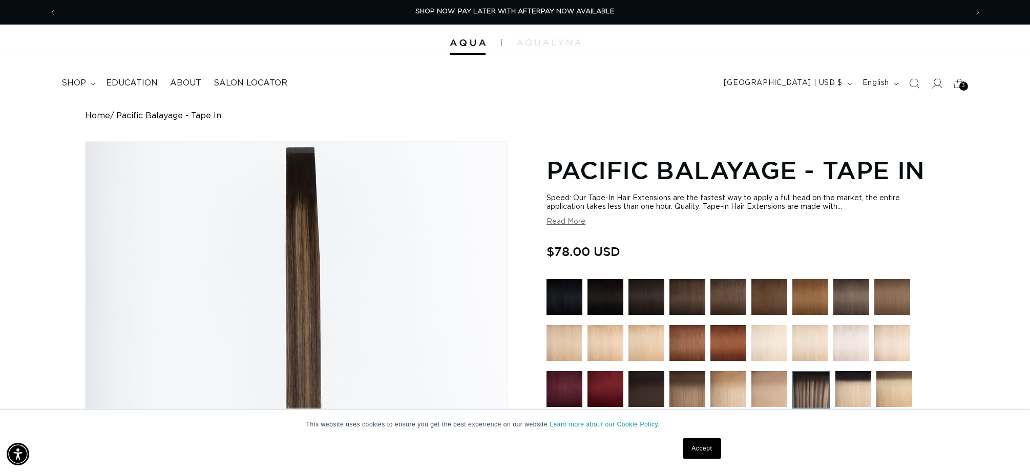
drag, startPoint x: 966, startPoint y: 84, endPoint x: 962, endPoint y: 97, distance: 14.6
click at [966, 84] on div "3 3" at bounding box center [964, 86] width 9 height 9
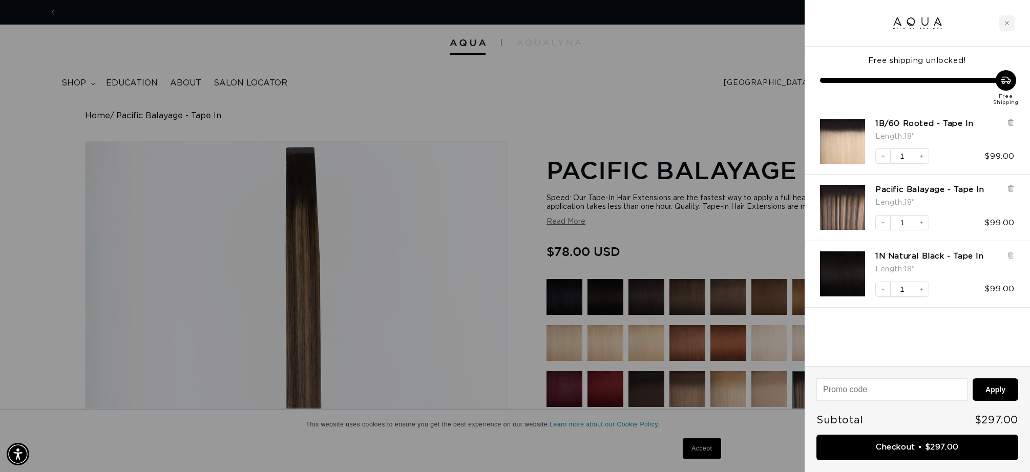
scroll to position [0, 1822]
click at [860, 149] on img "1B/60 Rooted - Tape In - 18&quot;" at bounding box center [842, 141] width 45 height 45
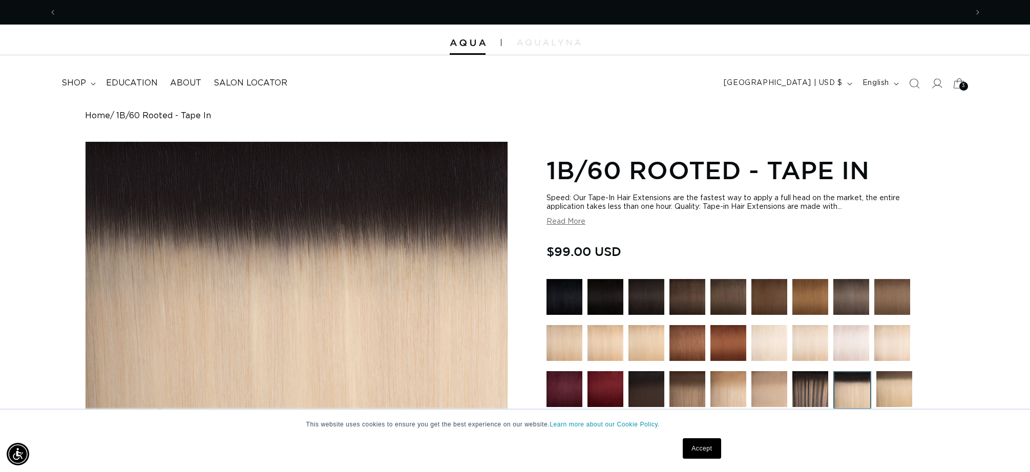
scroll to position [0, 1822]
click at [958, 89] on icon at bounding box center [959, 83] width 24 height 24
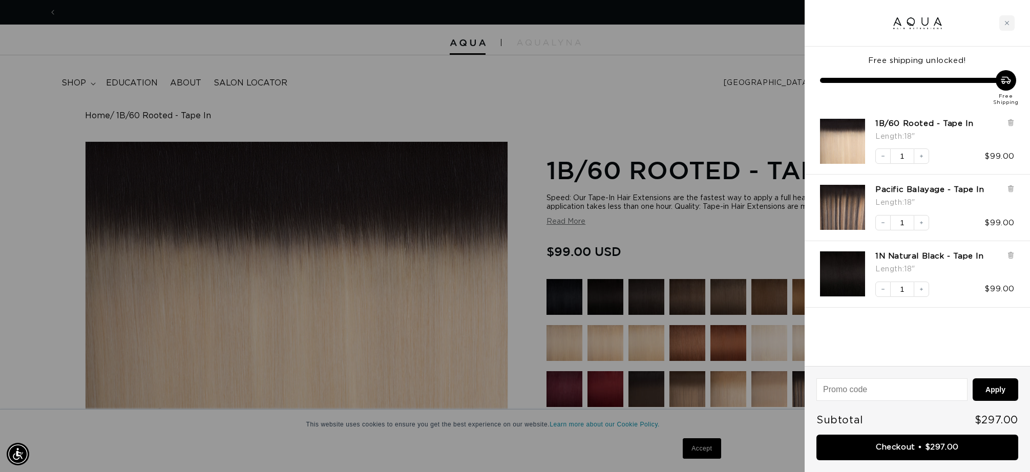
scroll to position [0, 0]
click at [741, 190] on div at bounding box center [515, 236] width 1030 height 472
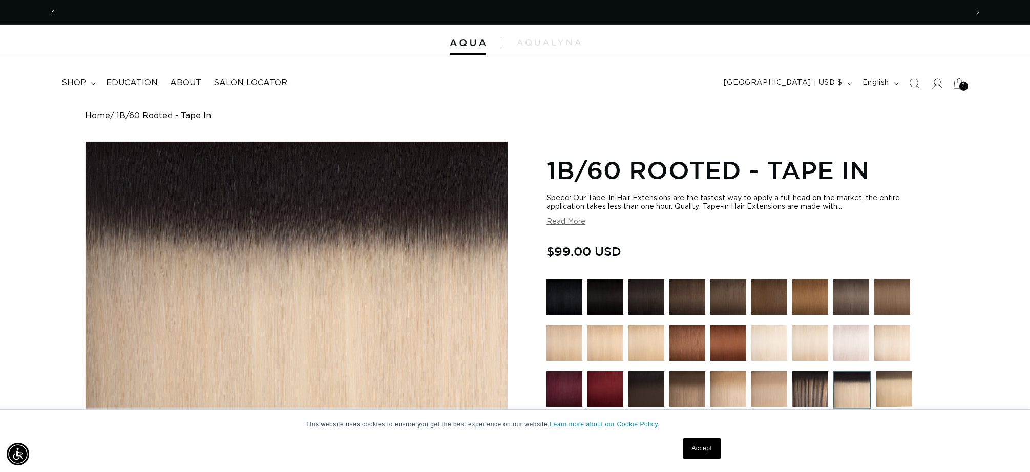
scroll to position [0, 911]
click at [960, 84] on div "3 3" at bounding box center [964, 86] width 9 height 9
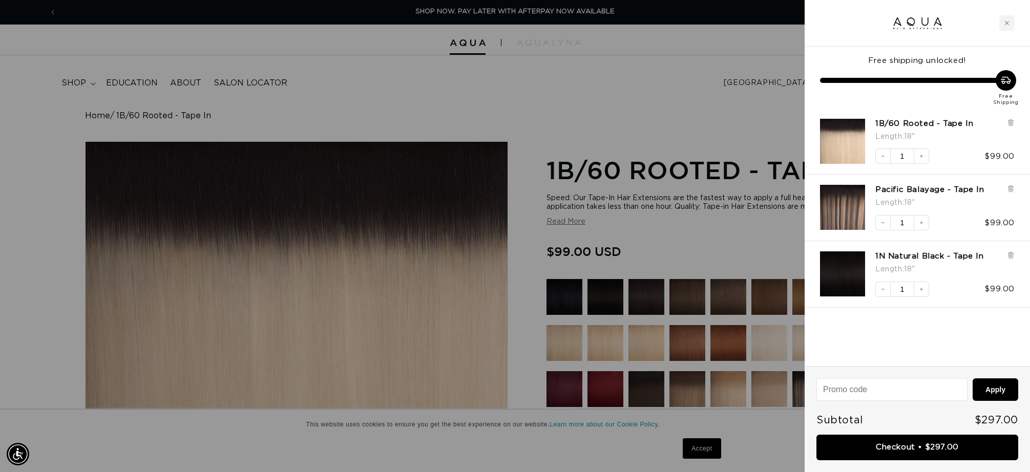
click at [846, 268] on img "1N Natural Black - Tape In - 18&quot;" at bounding box center [842, 274] width 45 height 45
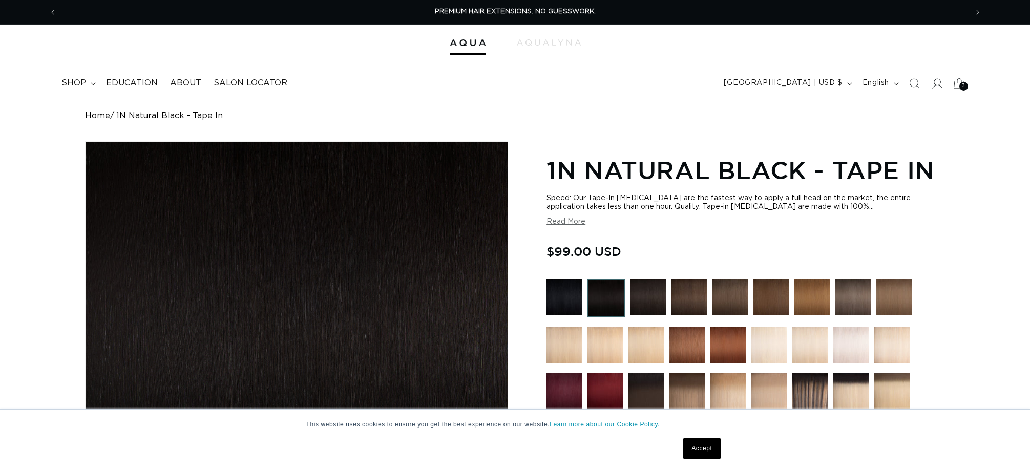
click at [959, 86] on icon at bounding box center [959, 83] width 24 height 24
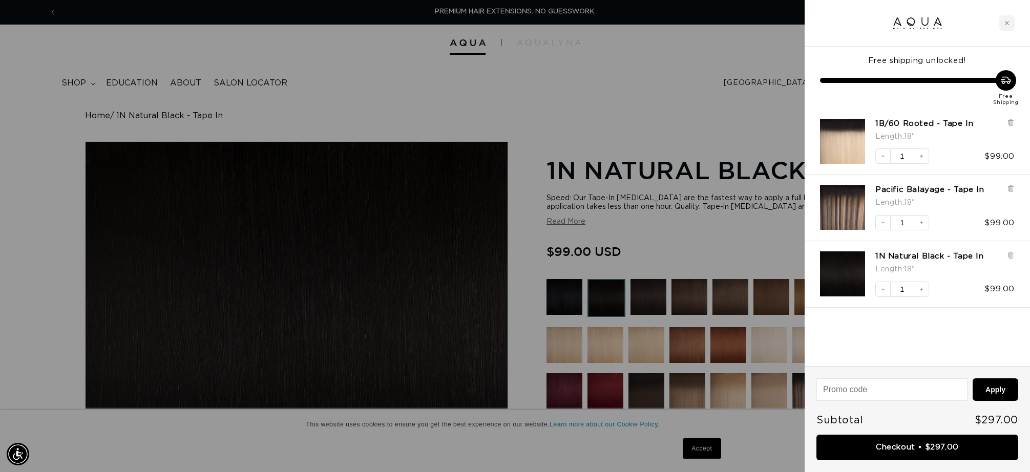
click at [831, 143] on img "1B/60 Rooted - Tape In - 18&quot;" at bounding box center [842, 141] width 45 height 45
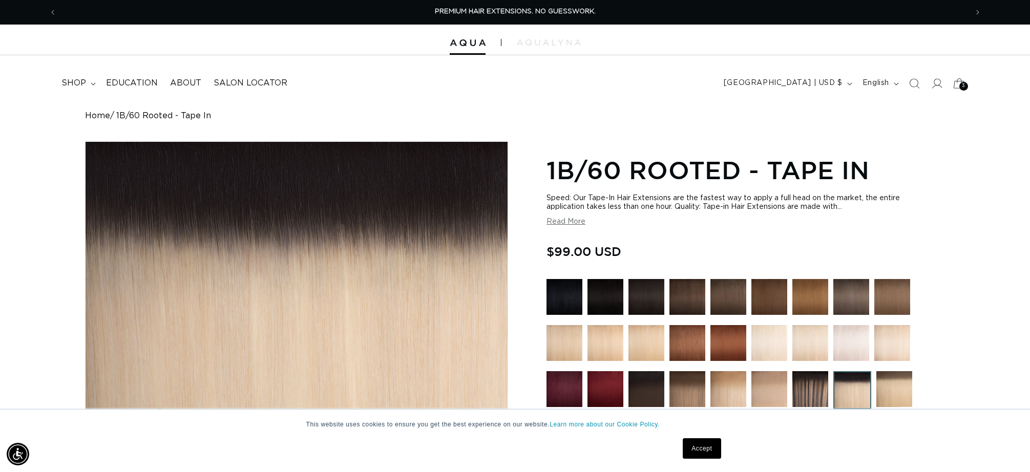
click at [962, 86] on div "3 3" at bounding box center [964, 86] width 9 height 9
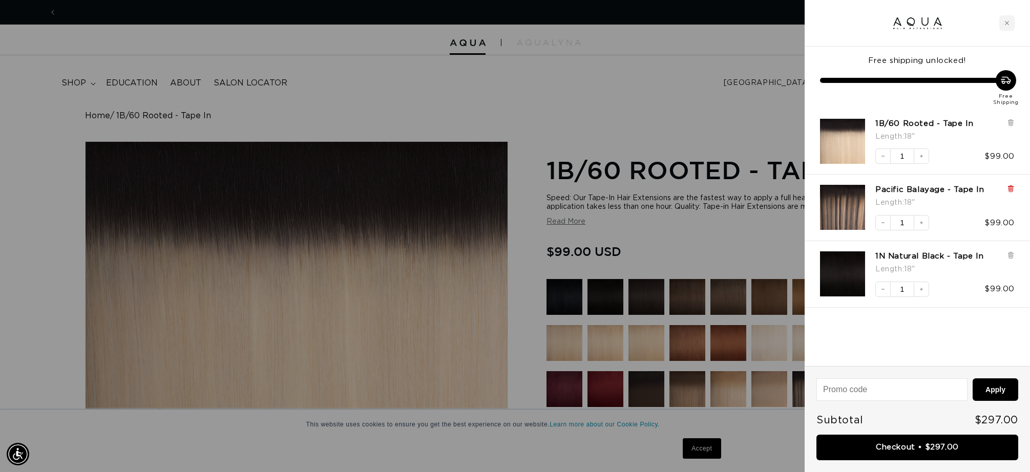
scroll to position [0, 911]
click at [1012, 189] on icon at bounding box center [1011, 189] width 4 height 5
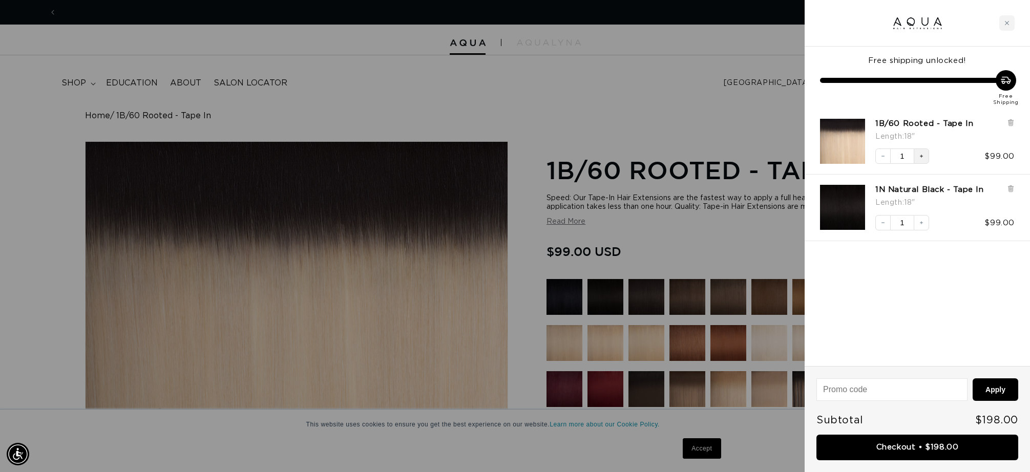
scroll to position [0, 1822]
click at [924, 161] on button "Increase quantity" at bounding box center [921, 156] width 15 height 15
click at [681, 230] on div at bounding box center [515, 236] width 1030 height 472
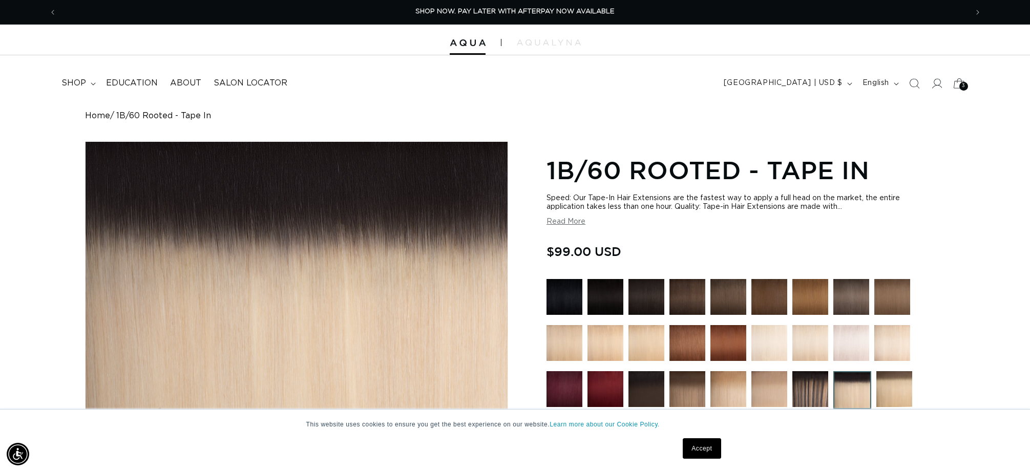
click at [958, 81] on icon at bounding box center [959, 83] width 11 height 10
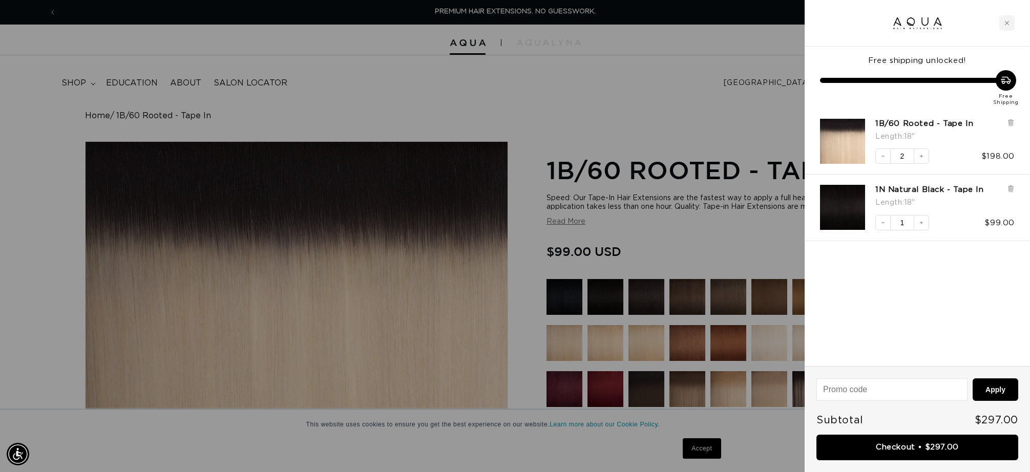
click at [731, 118] on div at bounding box center [515, 236] width 1030 height 472
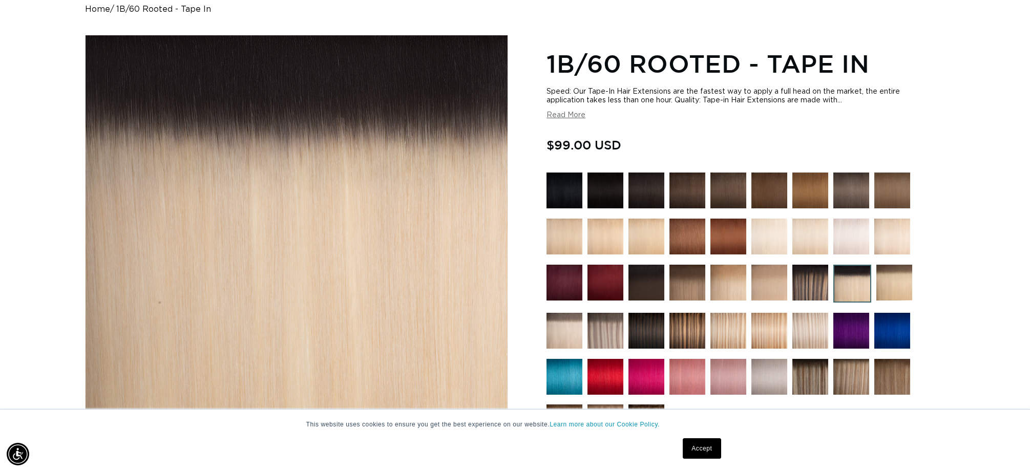
scroll to position [0, 1822]
click at [575, 114] on button "Read More" at bounding box center [566, 115] width 39 height 9
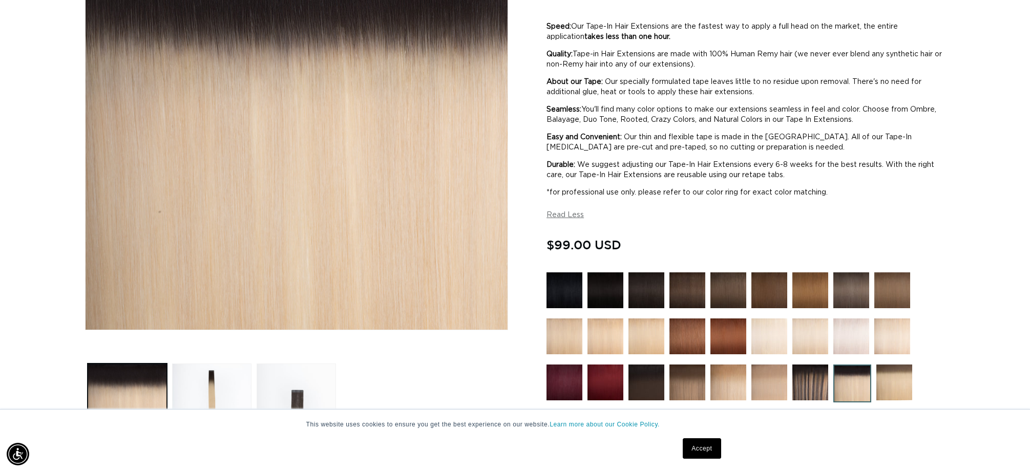
scroll to position [0, 0]
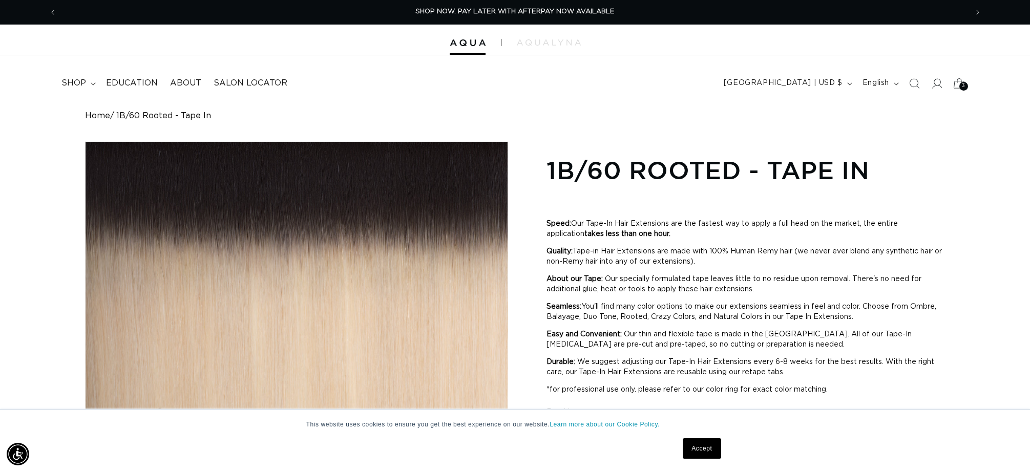
click at [961, 87] on div "3 3" at bounding box center [964, 86] width 9 height 9
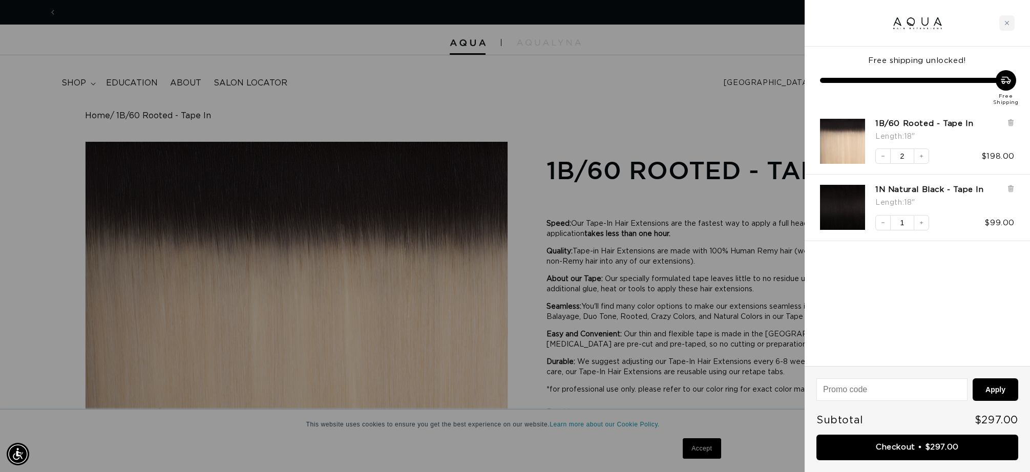
scroll to position [0, 1822]
click at [639, 177] on div at bounding box center [515, 236] width 1030 height 472
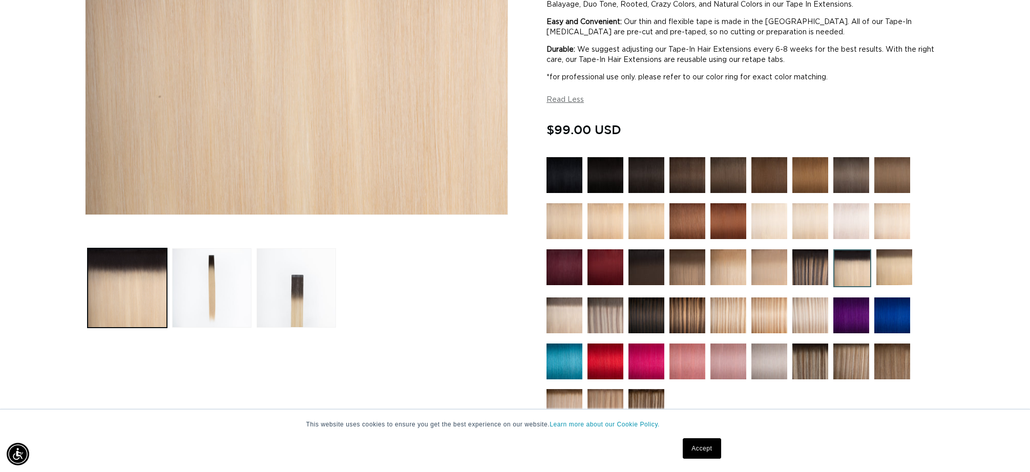
scroll to position [345, 0]
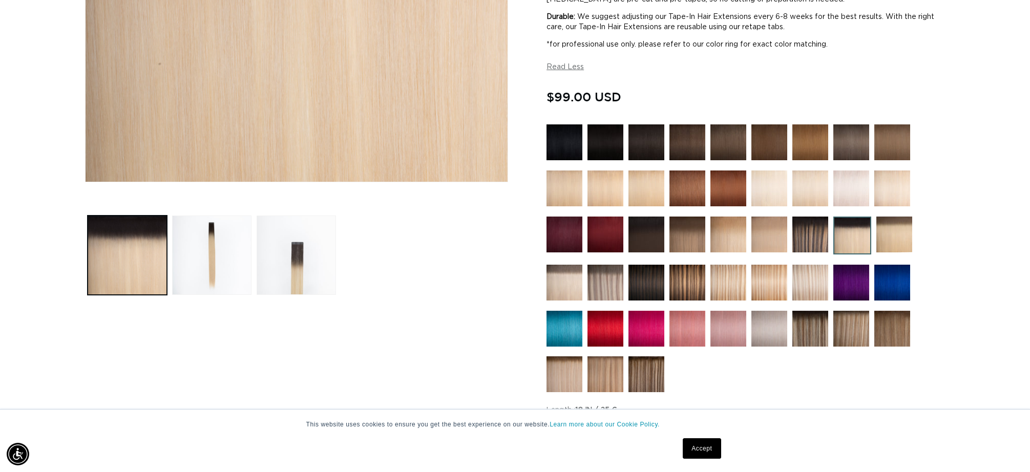
click at [807, 242] on img at bounding box center [811, 235] width 36 height 36
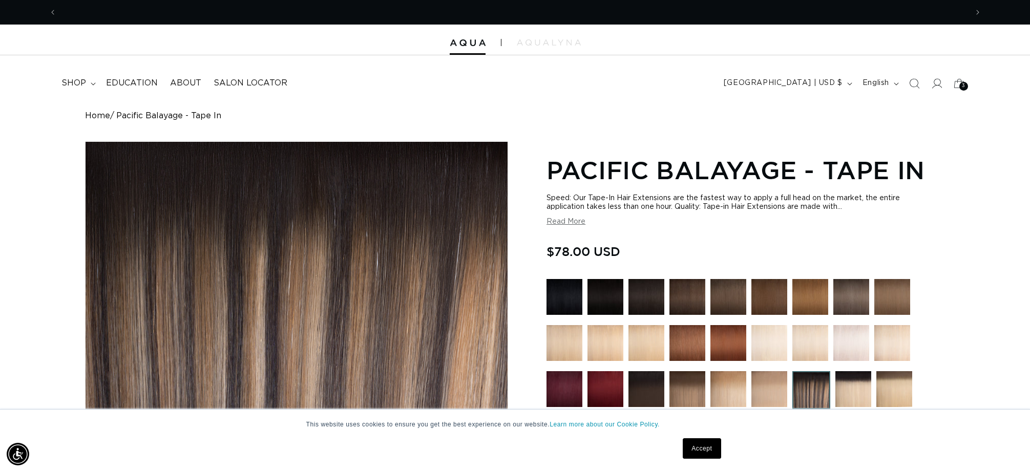
scroll to position [0, 911]
click at [960, 89] on div "3 3" at bounding box center [964, 86] width 9 height 9
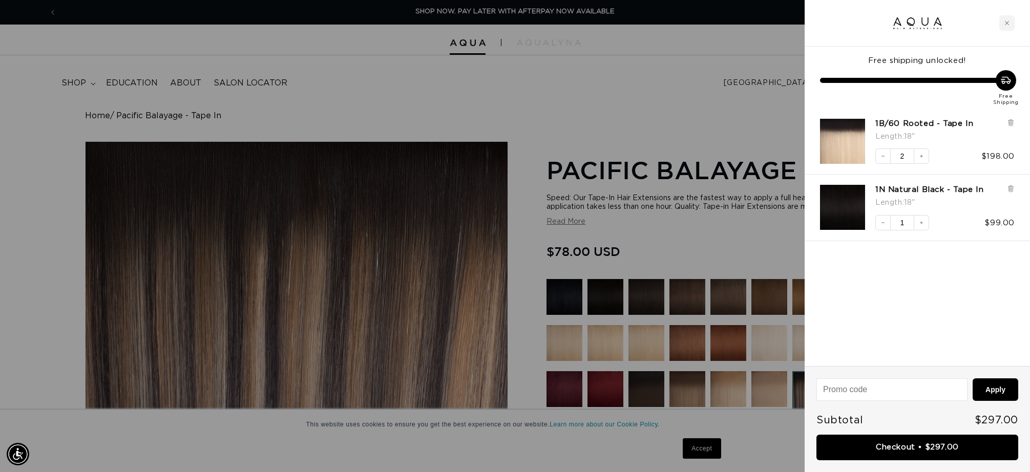
drag, startPoint x: 653, startPoint y: 260, endPoint x: 625, endPoint y: 274, distance: 31.2
click at [653, 260] on div at bounding box center [515, 236] width 1030 height 472
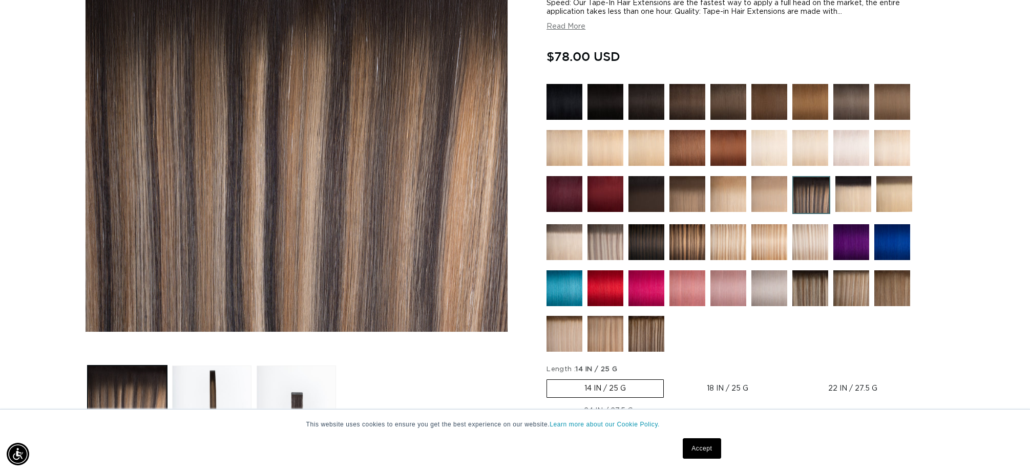
click at [209, 382] on button "Load image 2 in gallery view" at bounding box center [211, 405] width 79 height 79
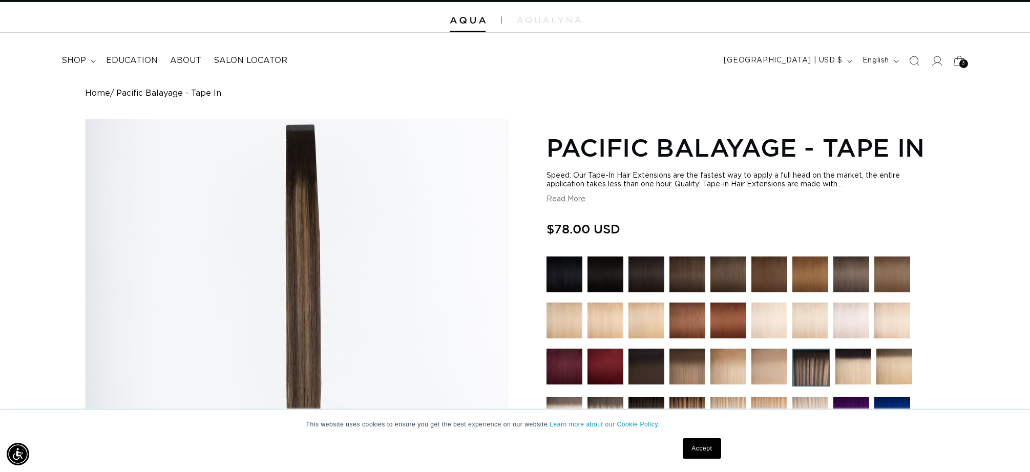
scroll to position [0, 0]
click at [962, 66] on span "3" at bounding box center [964, 63] width 4 height 9
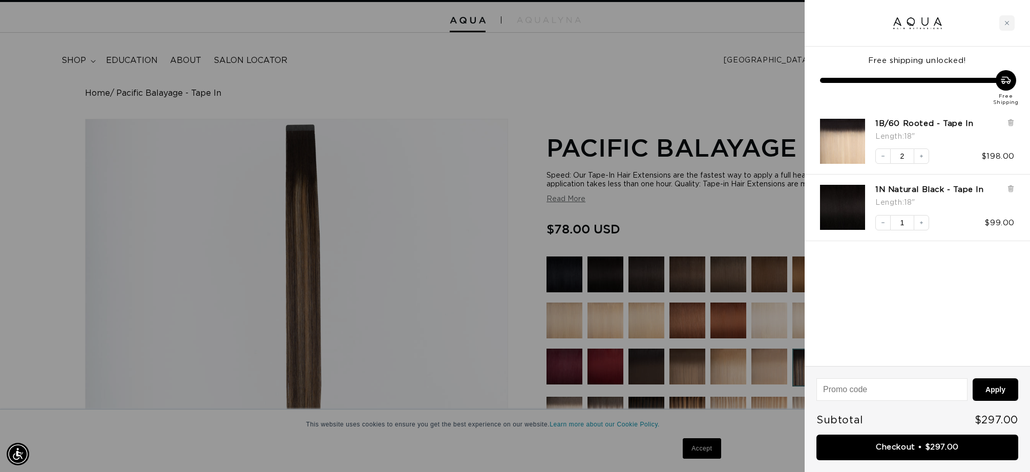
click at [829, 148] on img "1B/60 Rooted - Tape In - 18&quot;" at bounding box center [842, 141] width 45 height 45
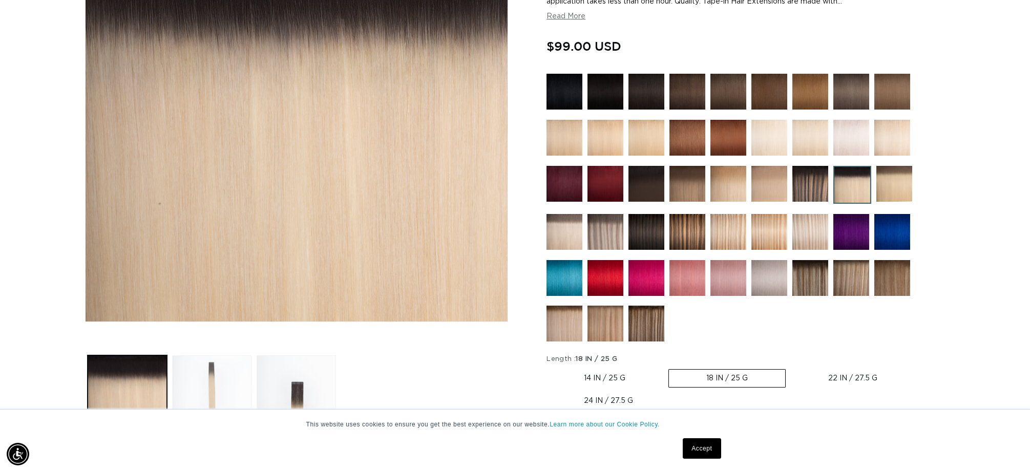
click at [232, 371] on button "Load image 2 in gallery view" at bounding box center [211, 395] width 79 height 79
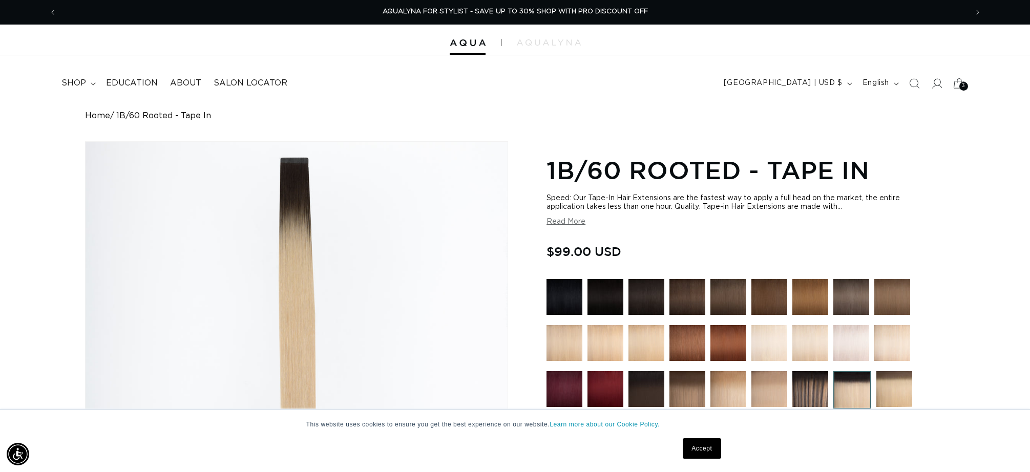
click at [959, 85] on icon at bounding box center [959, 83] width 24 height 24
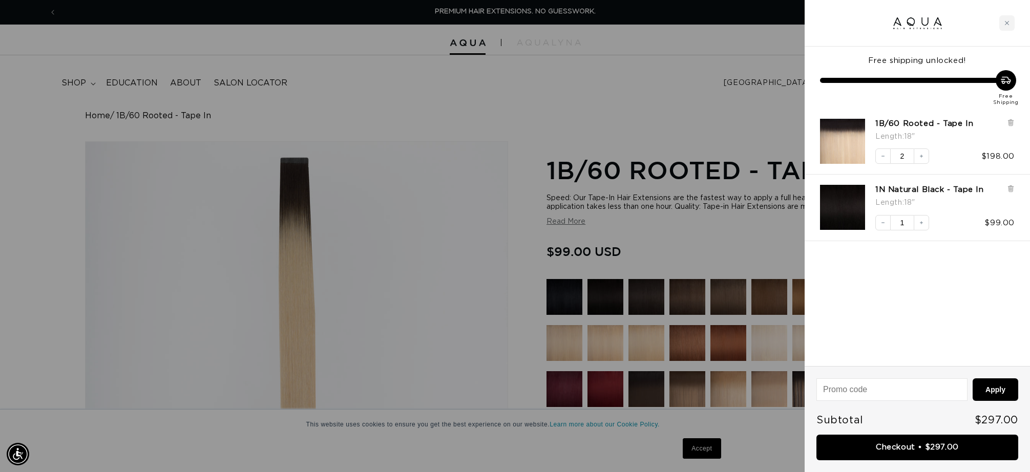
click at [852, 225] on img "1N Natural Black - Tape In - 18&quot;" at bounding box center [842, 207] width 45 height 45
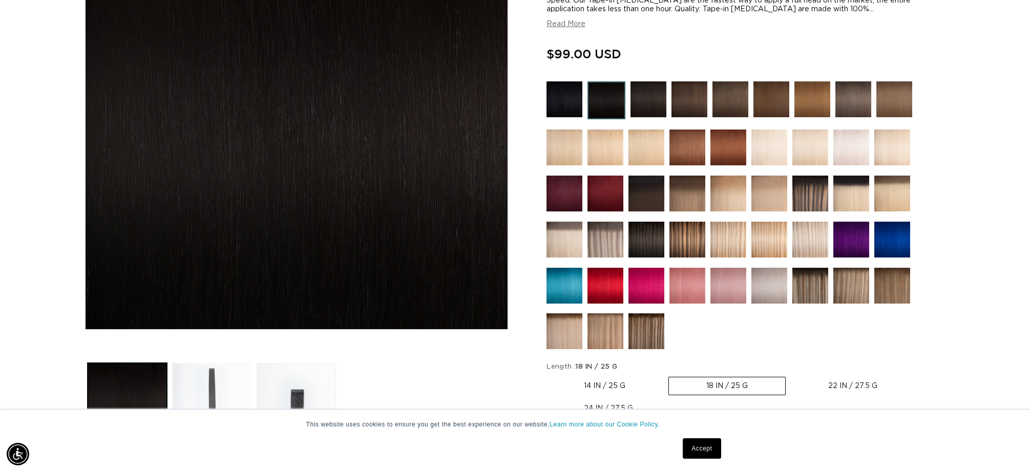
click at [229, 376] on button "Load image 2 in gallery view" at bounding box center [211, 402] width 79 height 79
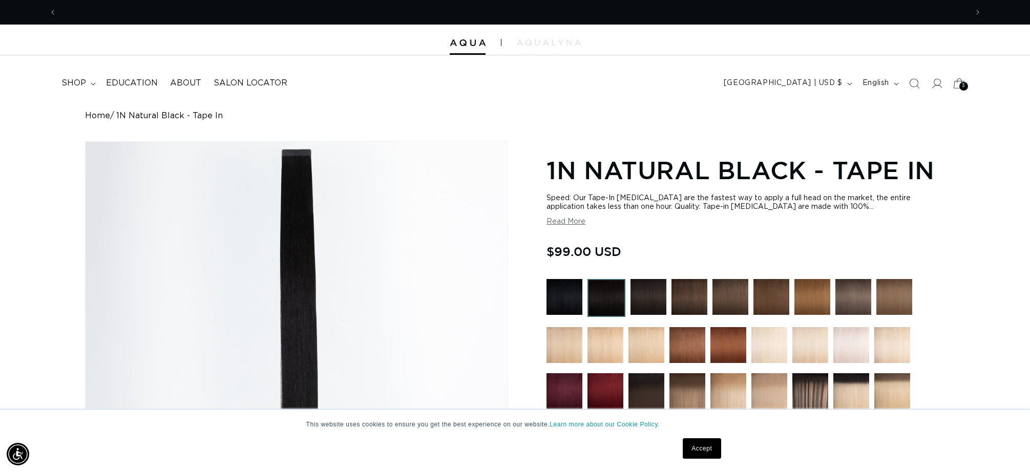
scroll to position [0, 1822]
click at [955, 89] on icon at bounding box center [959, 83] width 24 height 24
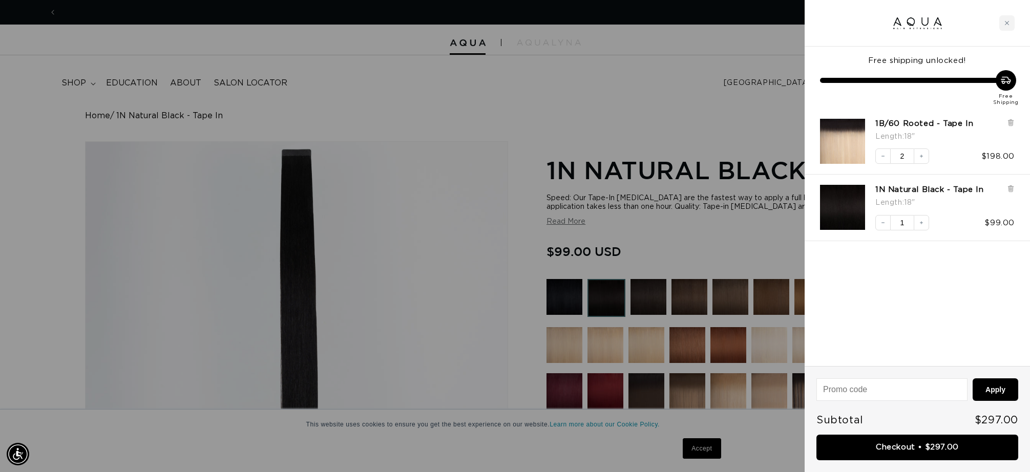
scroll to position [0, 0]
click at [741, 203] on div at bounding box center [515, 236] width 1030 height 472
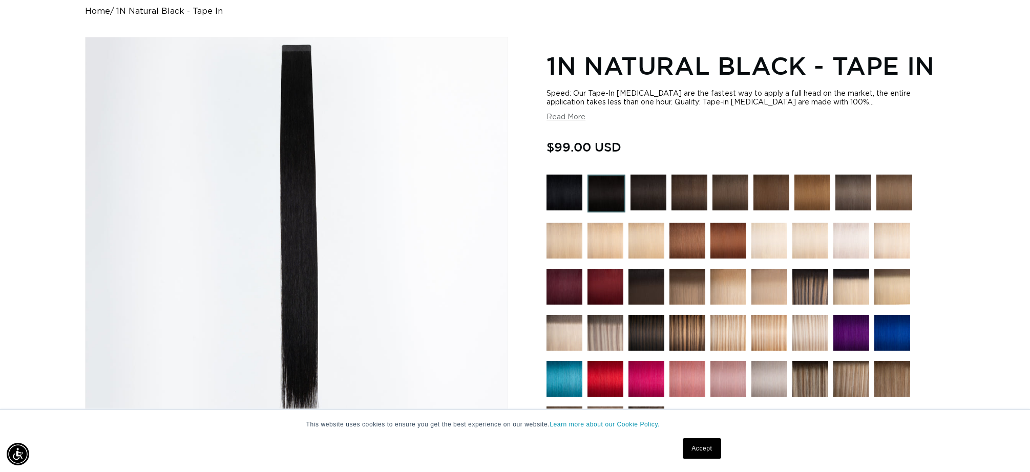
scroll to position [0, 911]
click at [808, 297] on img at bounding box center [811, 287] width 36 height 36
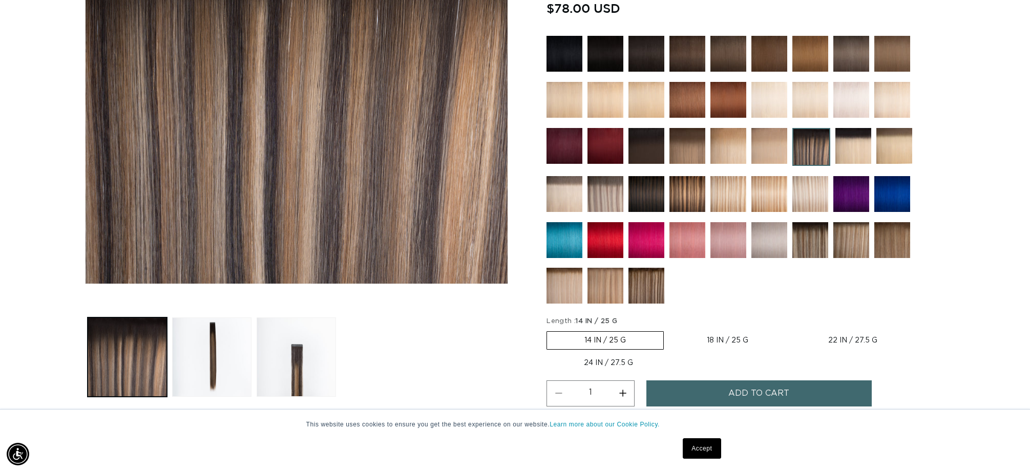
scroll to position [244, 0]
click at [209, 346] on button "Load image 2 in gallery view" at bounding box center [211, 356] width 79 height 79
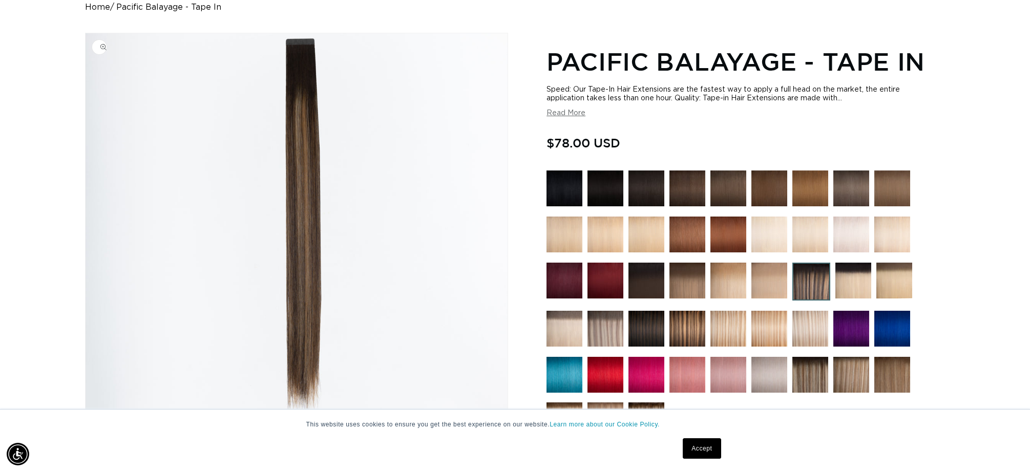
scroll to position [0, 0]
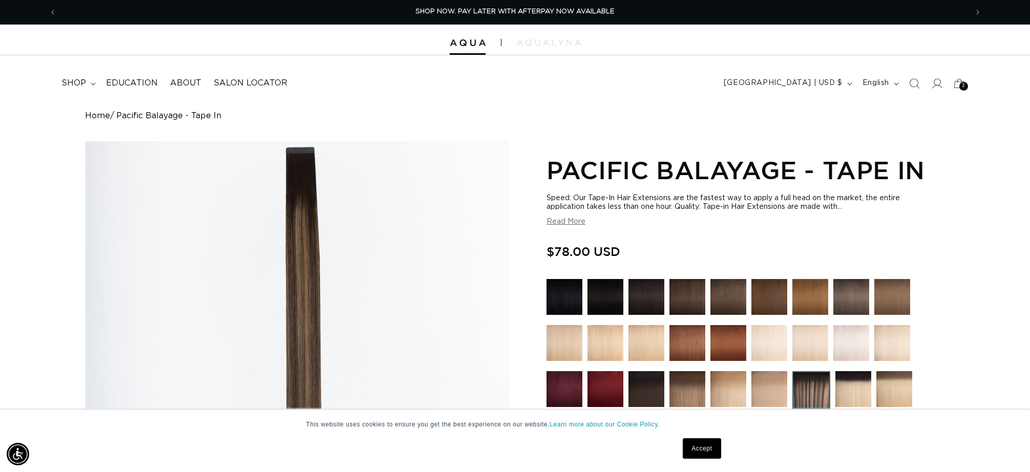
drag, startPoint x: 965, startPoint y: 82, endPoint x: 950, endPoint y: 105, distance: 26.6
click at [965, 82] on span "3" at bounding box center [964, 86] width 4 height 9
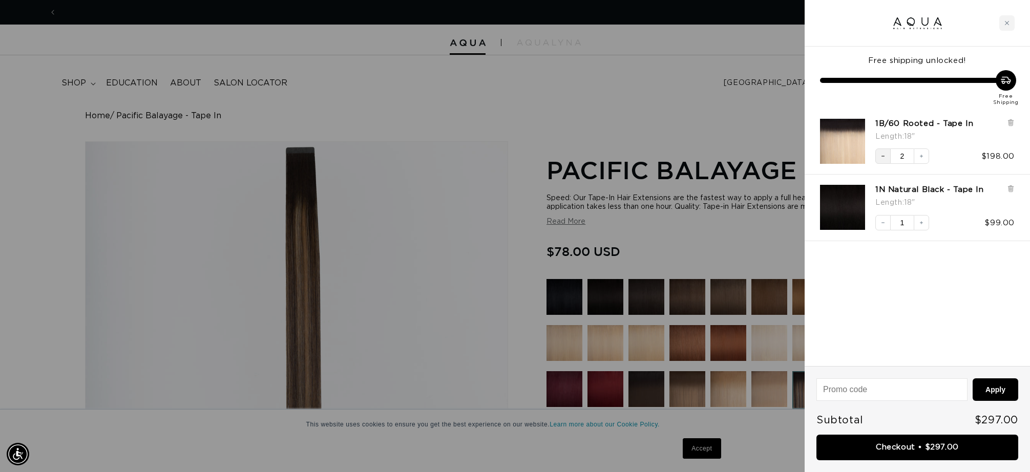
scroll to position [0, 1822]
click at [882, 158] on icon "Decrease quantity" at bounding box center [883, 156] width 6 height 6
click at [697, 152] on div at bounding box center [515, 236] width 1030 height 472
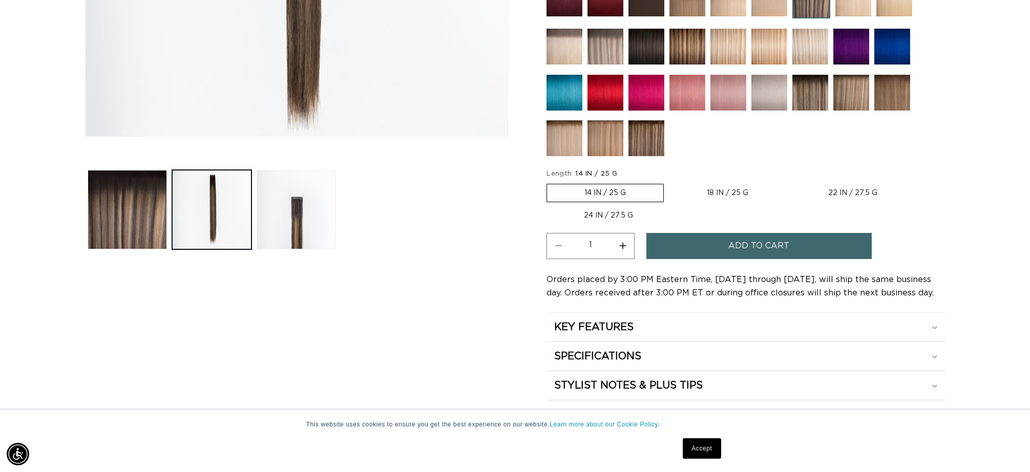
scroll to position [394, 0]
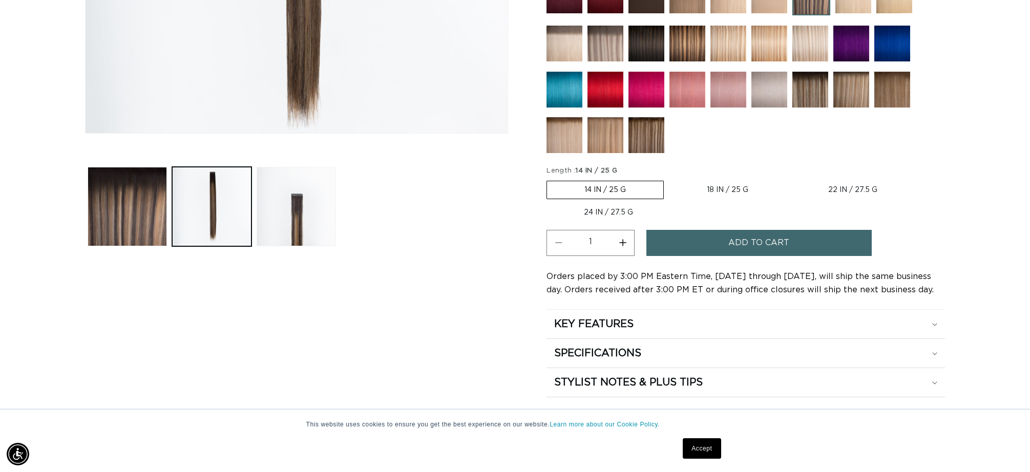
click at [738, 190] on label "18 IN / 25 G Variant sold out or unavailable" at bounding box center [728, 189] width 116 height 17
click at [670, 179] on input "18 IN / 25 G Variant sold out or unavailable" at bounding box center [669, 179] width 1 height 1
radio input "true"
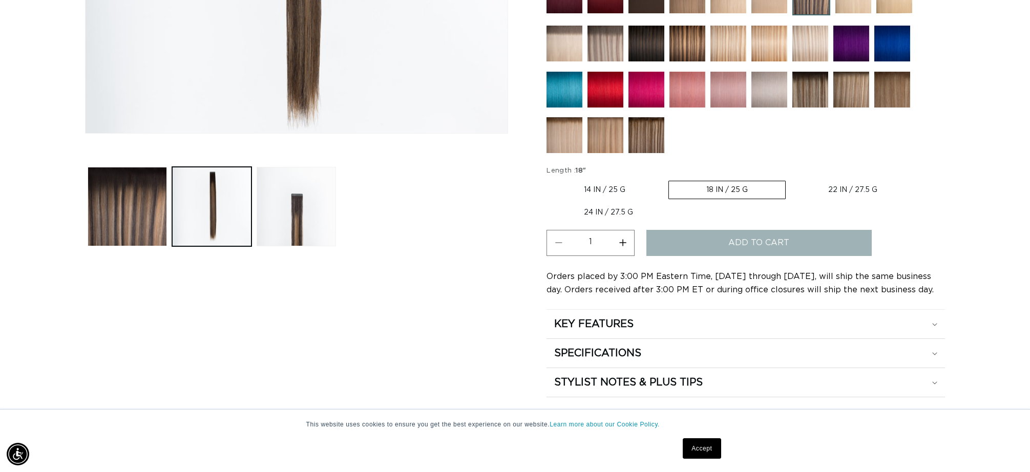
scroll to position [0, 0]
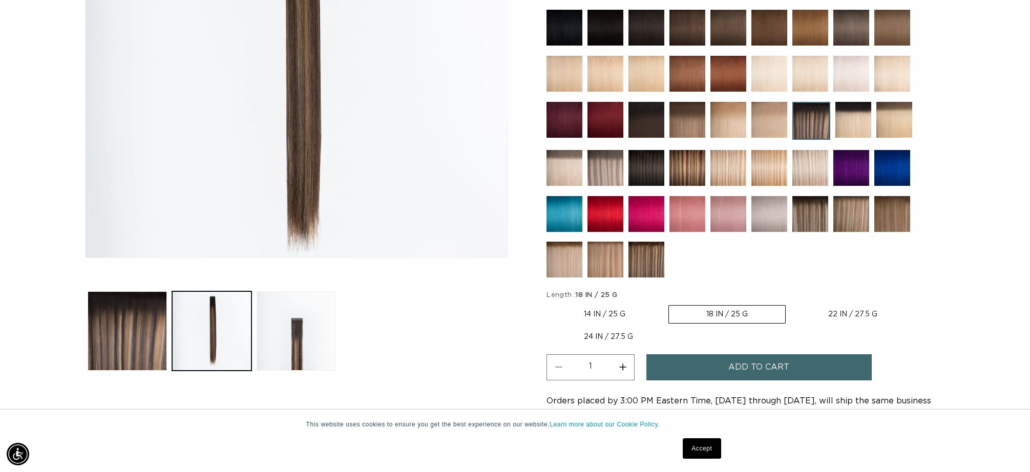
scroll to position [271, 0]
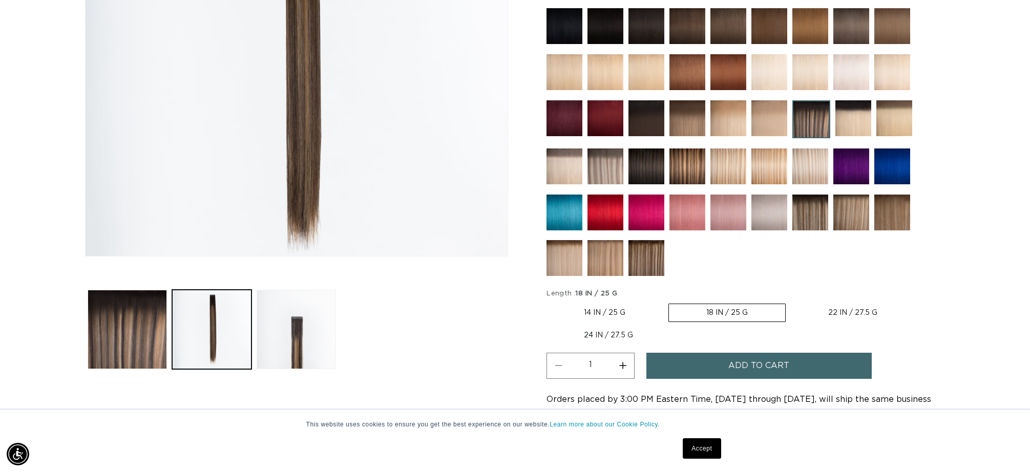
click at [770, 365] on span "Add to cart" at bounding box center [759, 366] width 61 height 26
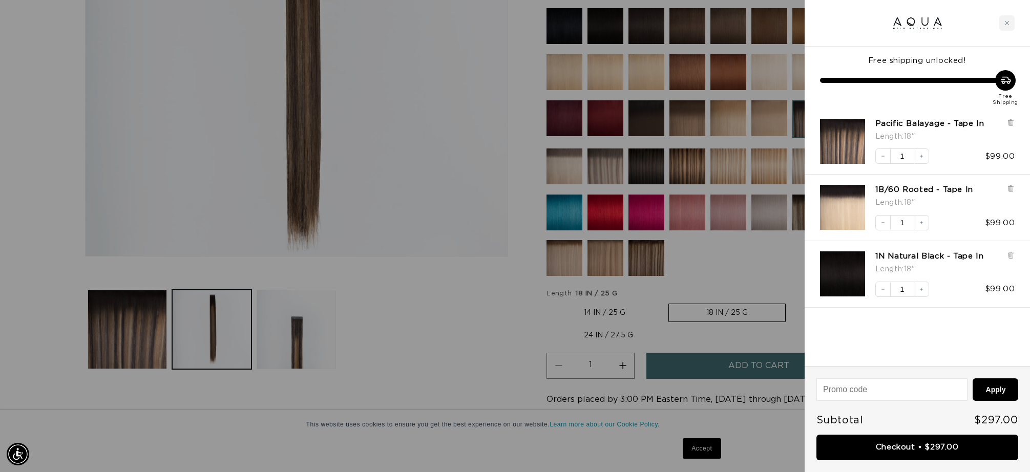
scroll to position [0, 0]
click at [775, 319] on div at bounding box center [515, 236] width 1030 height 472
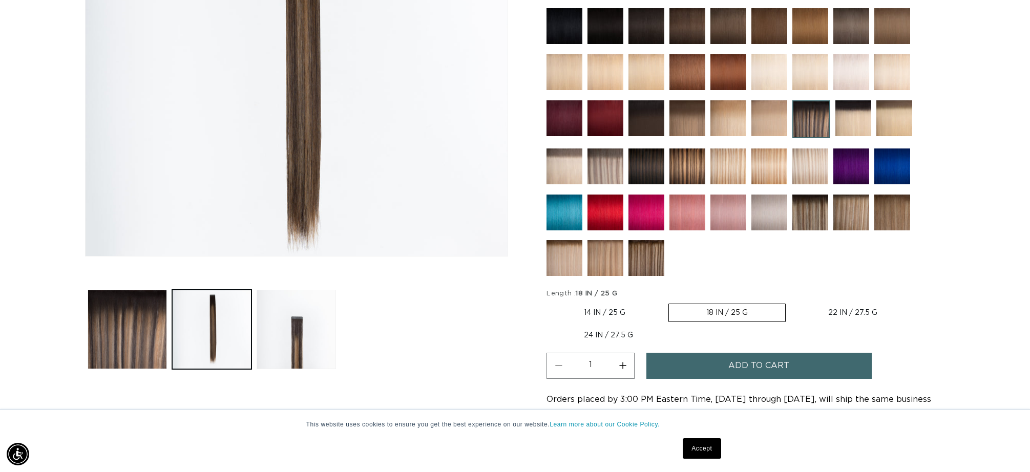
drag, startPoint x: 741, startPoint y: 370, endPoint x: 792, endPoint y: 334, distance: 62.3
click at [742, 370] on span "Add to cart" at bounding box center [759, 366] width 61 height 26
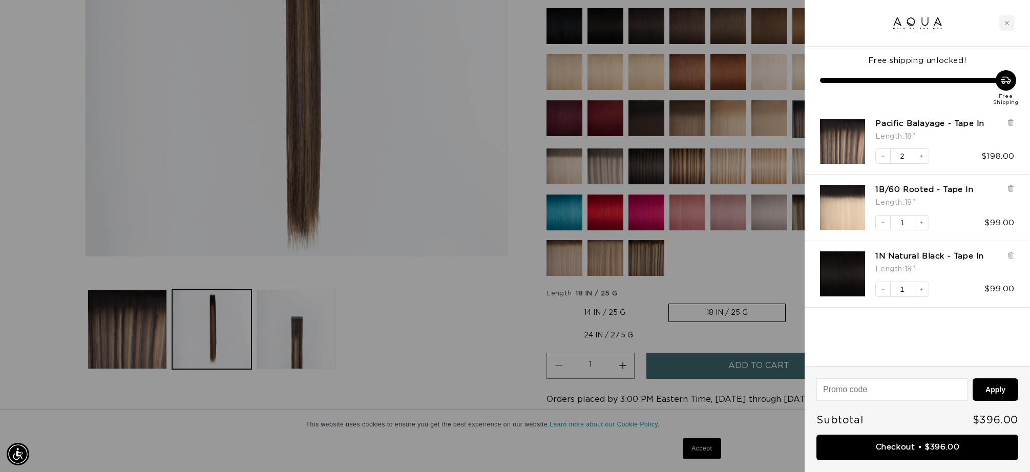
scroll to position [0, 911]
click at [884, 160] on button "Decrease quantity" at bounding box center [883, 156] width 15 height 15
click at [727, 263] on div at bounding box center [515, 236] width 1030 height 472
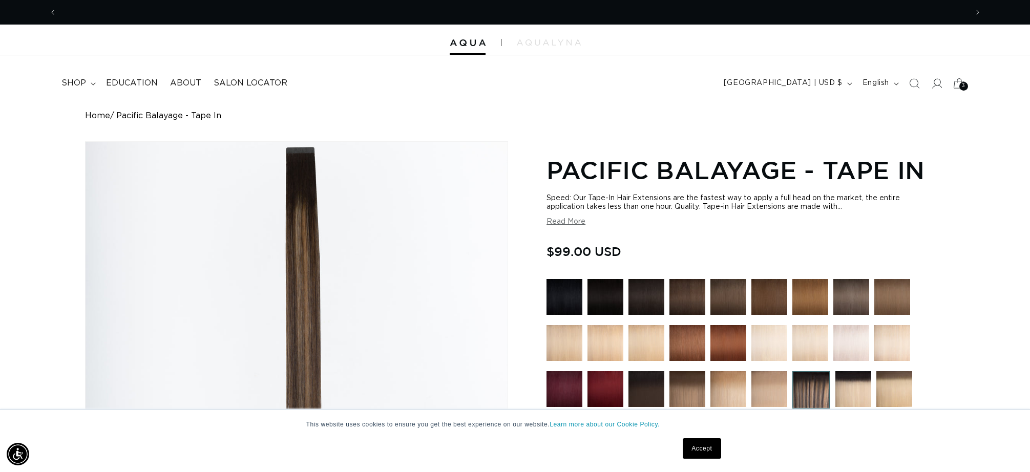
click at [963, 91] on icon at bounding box center [959, 83] width 24 height 24
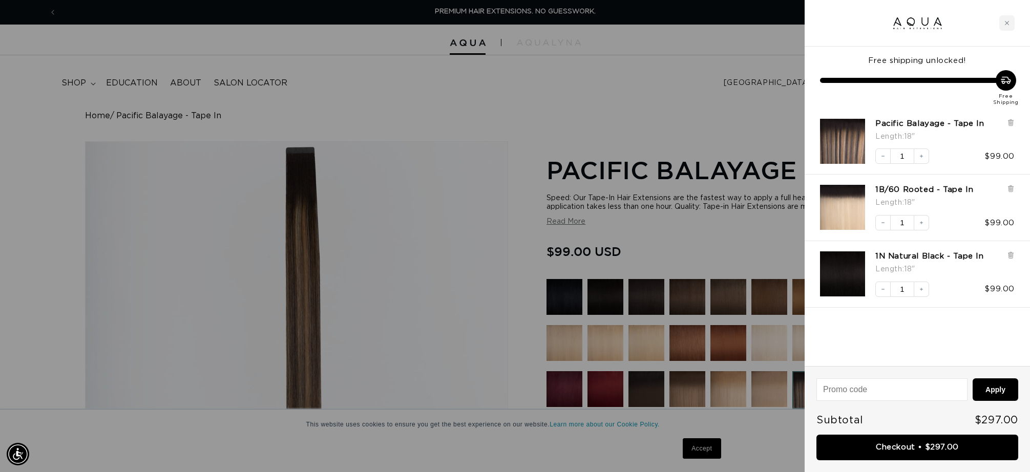
click at [1015, 122] on div "Pacific Balayage - Tape In Length : 18" Decrease quantity 1 Increase quantity $…" at bounding box center [917, 142] width 225 height 67
click at [1010, 120] on icon at bounding box center [1011, 121] width 2 height 5
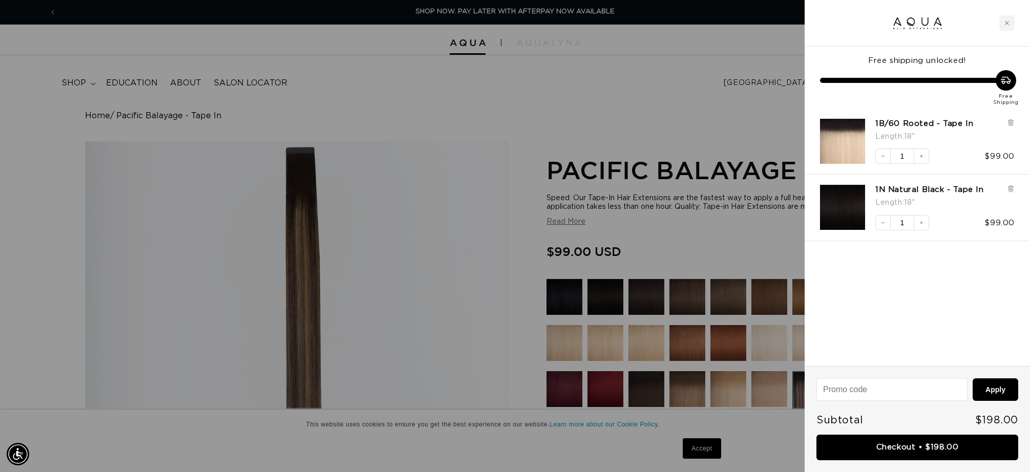
click at [1015, 126] on div "1B/60 Rooted - Tape In Length : 18" Decrease quantity 1 Increase quantity $99.00" at bounding box center [917, 142] width 225 height 67
click at [1013, 123] on icon at bounding box center [1011, 123] width 8 height 8
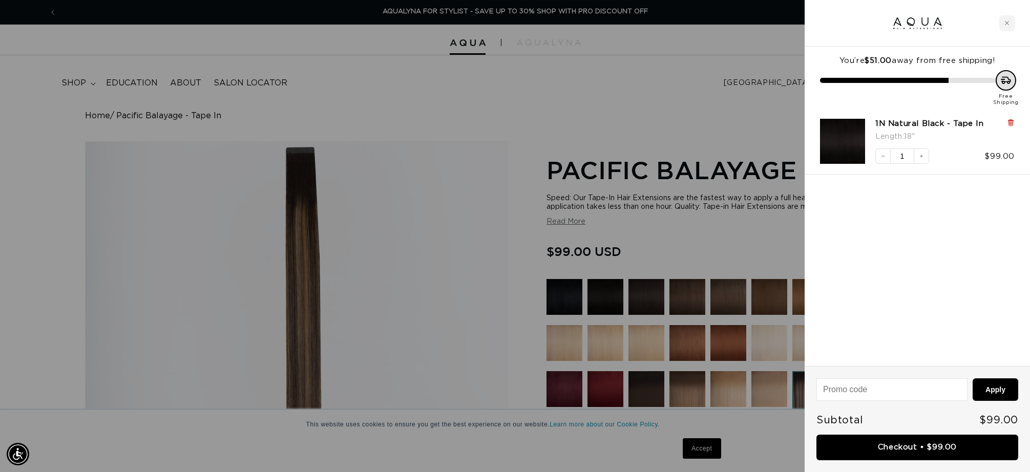
click at [1013, 122] on icon at bounding box center [1011, 123] width 8 height 8
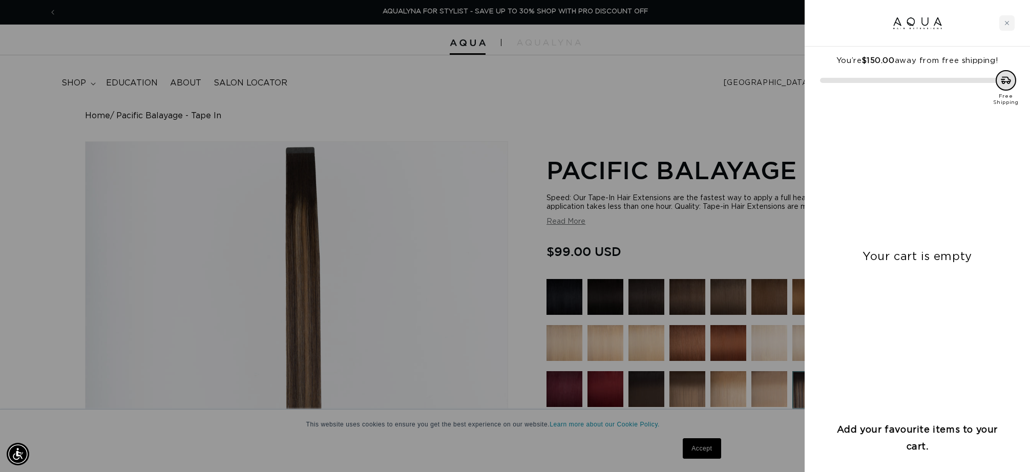
click at [659, 78] on div at bounding box center [515, 236] width 1030 height 472
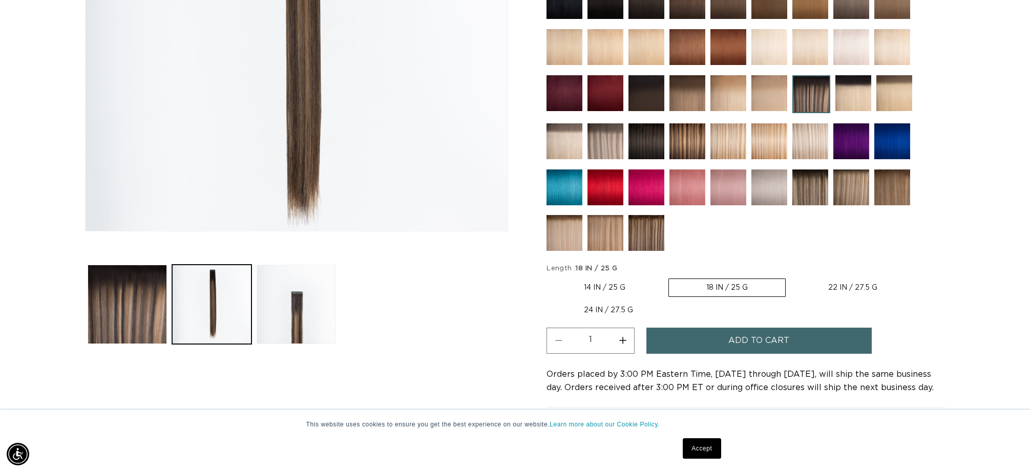
click at [832, 290] on label "22 IN / 27.5 G Variant sold out or unavailable" at bounding box center [853, 287] width 124 height 17
click at [792, 277] on input "22 IN / 27.5 G Variant sold out or unavailable" at bounding box center [791, 277] width 1 height 1
radio input "true"
drag, startPoint x: 815, startPoint y: 344, endPoint x: 816, endPoint y: 335, distance: 9.9
click at [815, 344] on button "Add to cart" at bounding box center [759, 341] width 225 height 26
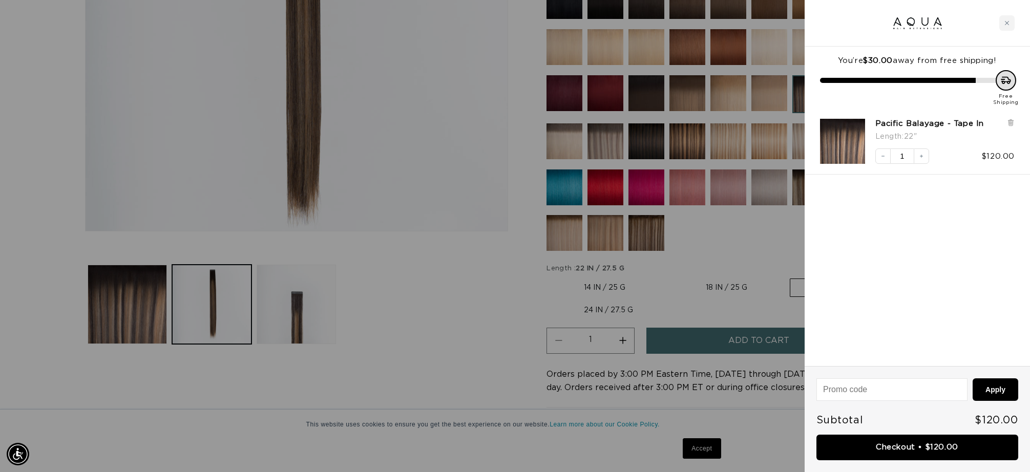
click at [751, 257] on div at bounding box center [515, 236] width 1030 height 472
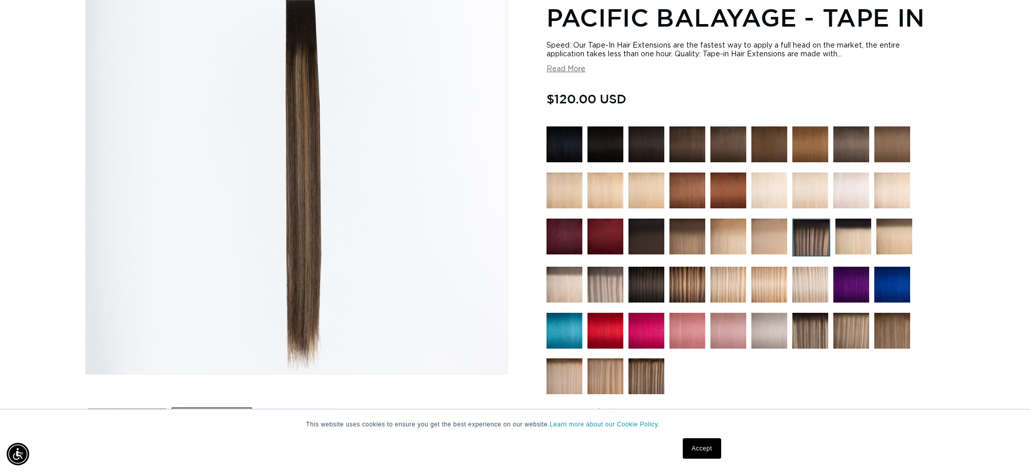
drag, startPoint x: 566, startPoint y: 147, endPoint x: 620, endPoint y: 168, distance: 58.0
click at [566, 147] on img at bounding box center [565, 145] width 36 height 36
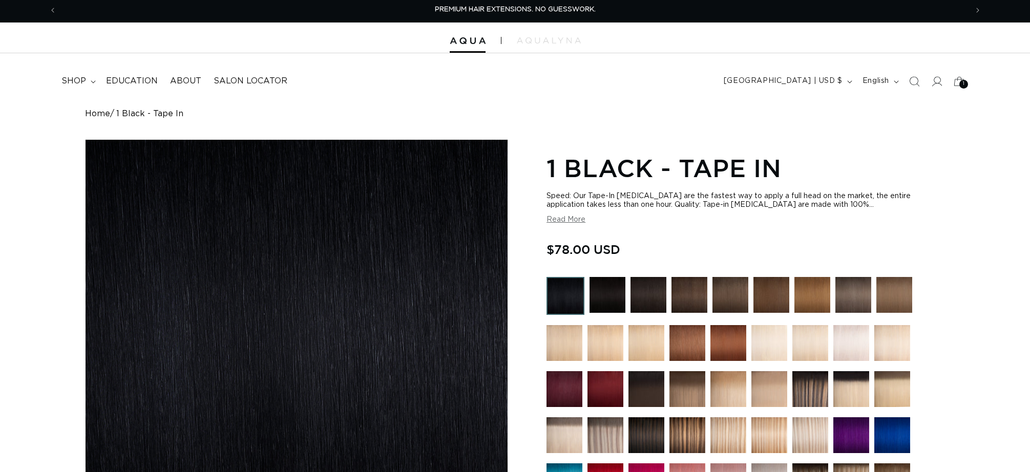
click at [604, 292] on img at bounding box center [608, 295] width 36 height 36
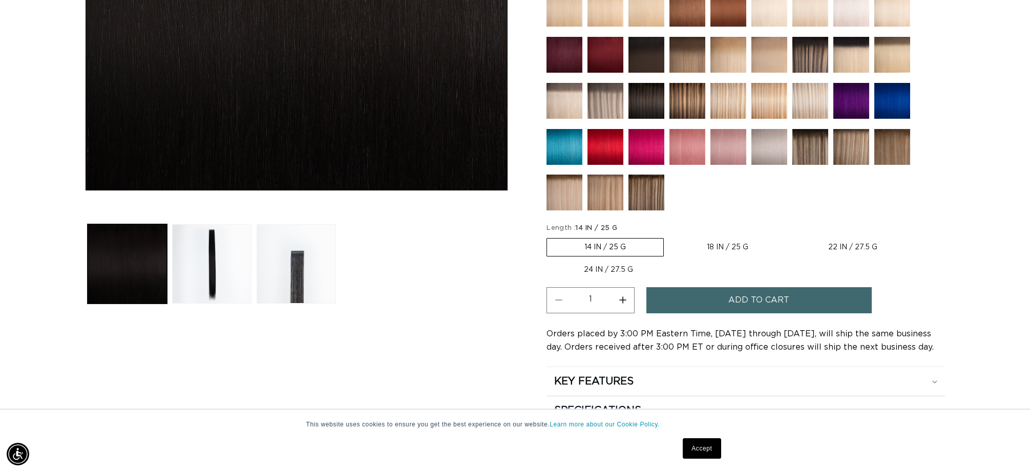
click at [836, 244] on label "22 IN / 27.5 G Variant sold out or unavailable" at bounding box center [853, 247] width 124 height 17
click at [792, 237] on input "22 IN / 27.5 G Variant sold out or unavailable" at bounding box center [791, 236] width 1 height 1
radio input "true"
click at [764, 306] on span "Add to cart" at bounding box center [759, 300] width 61 height 26
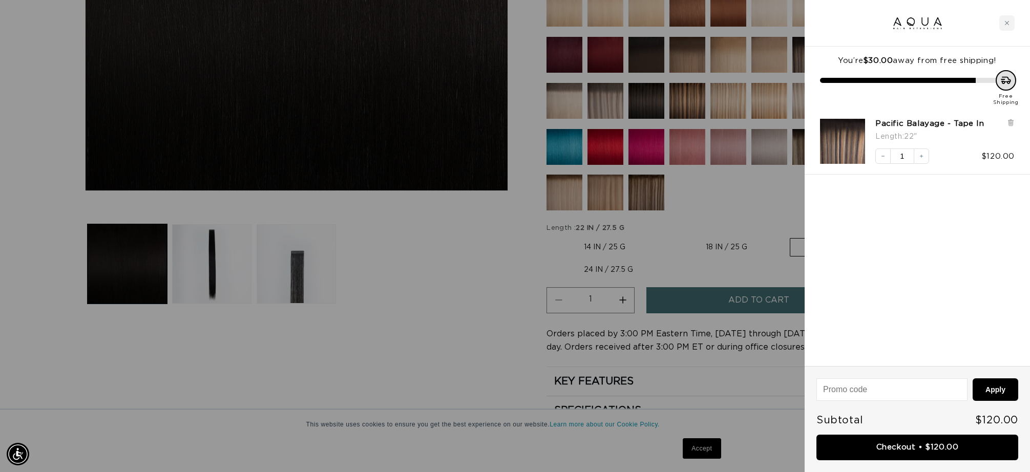
scroll to position [0, 911]
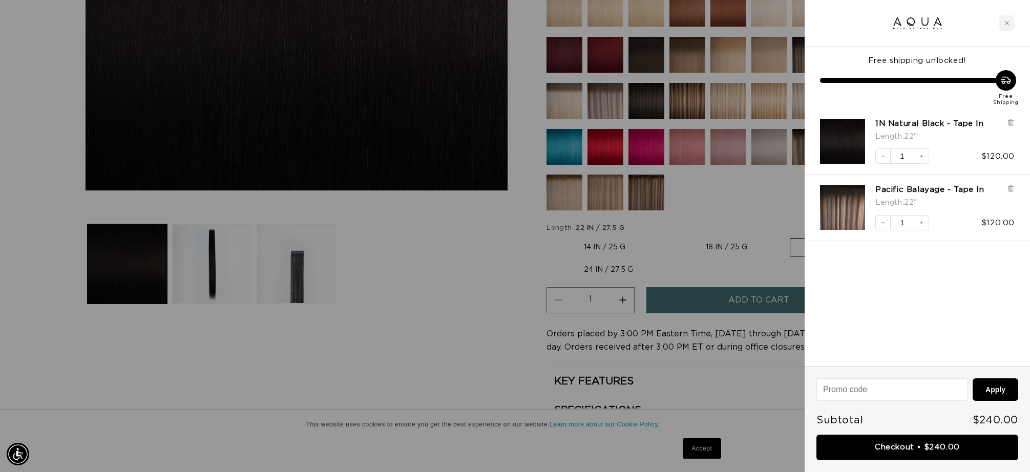
click at [743, 200] on div at bounding box center [515, 236] width 1030 height 472
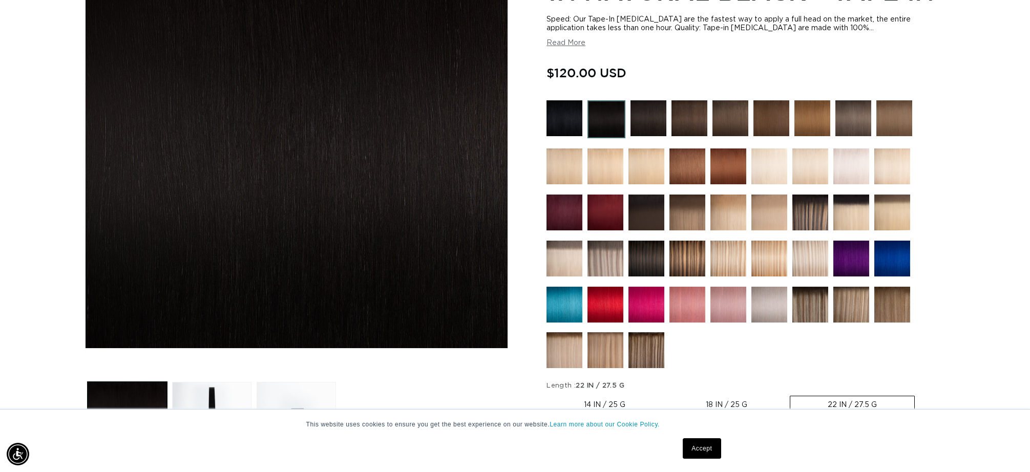
scroll to position [0, 0]
click at [856, 215] on img at bounding box center [852, 213] width 36 height 36
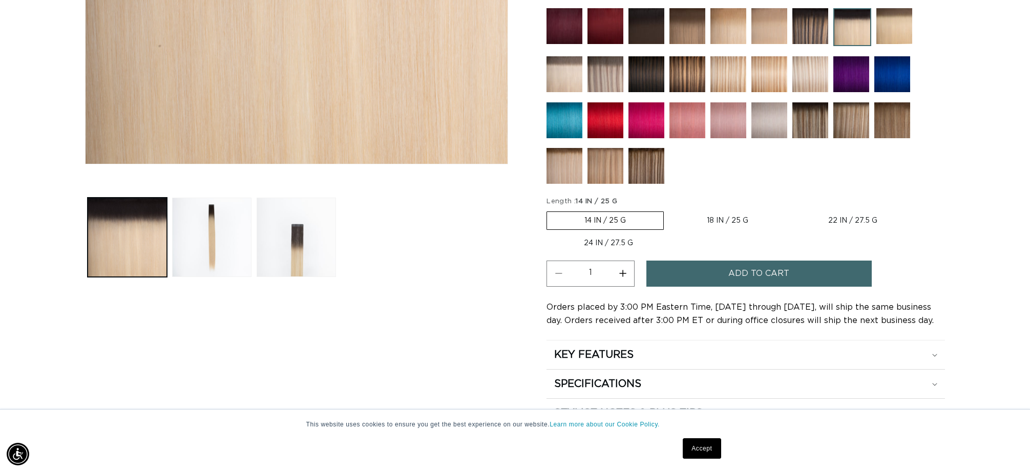
scroll to position [372, 0]
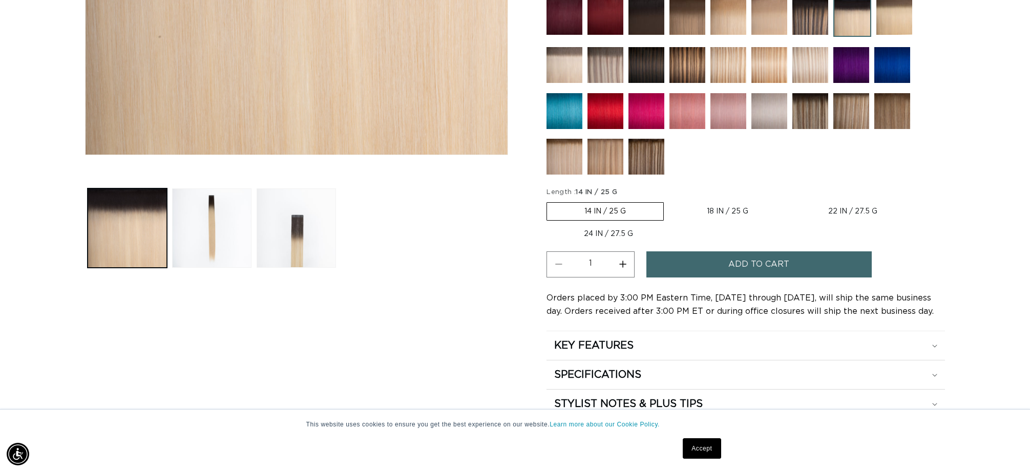
click at [828, 206] on label "22 IN / 27.5 G Variant sold out or unavailable" at bounding box center [853, 211] width 124 height 17
click at [792, 201] on input "22 IN / 27.5 G Variant sold out or unavailable" at bounding box center [791, 200] width 1 height 1
radio input "true"
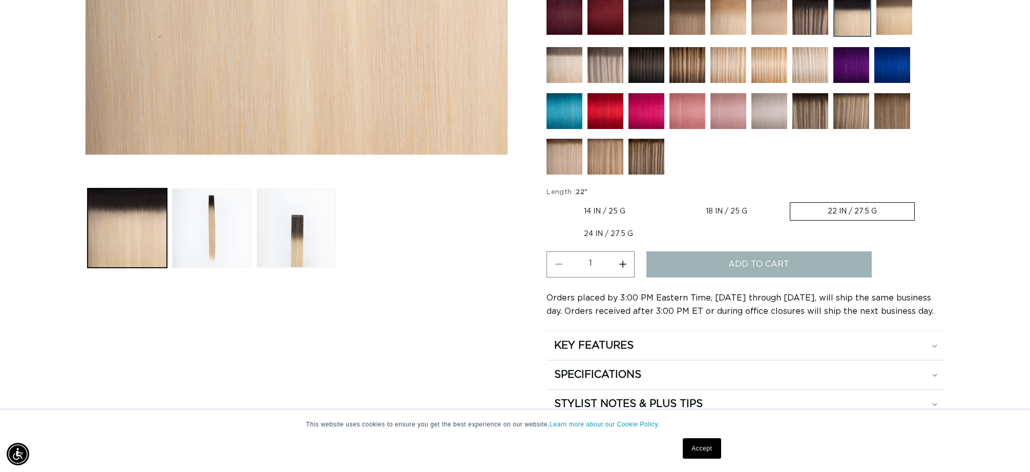
scroll to position [0, 911]
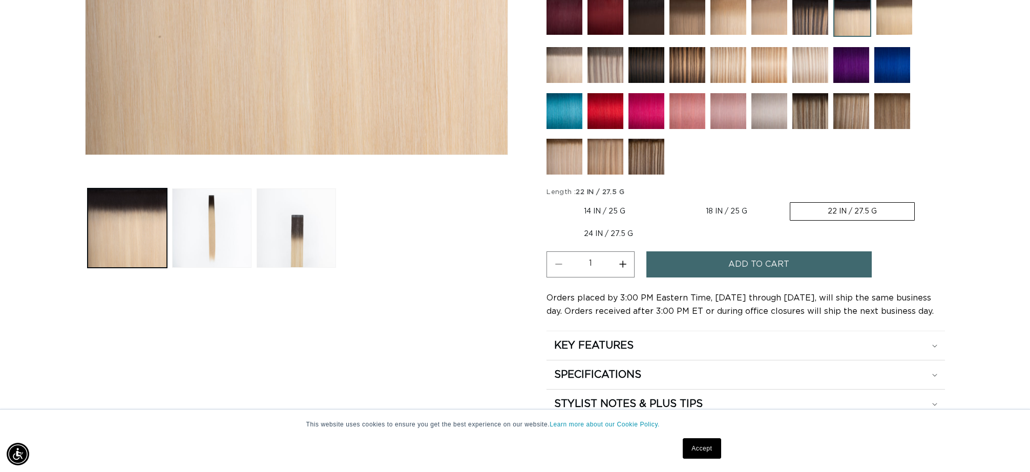
click at [779, 264] on span "Add to cart" at bounding box center [759, 265] width 61 height 26
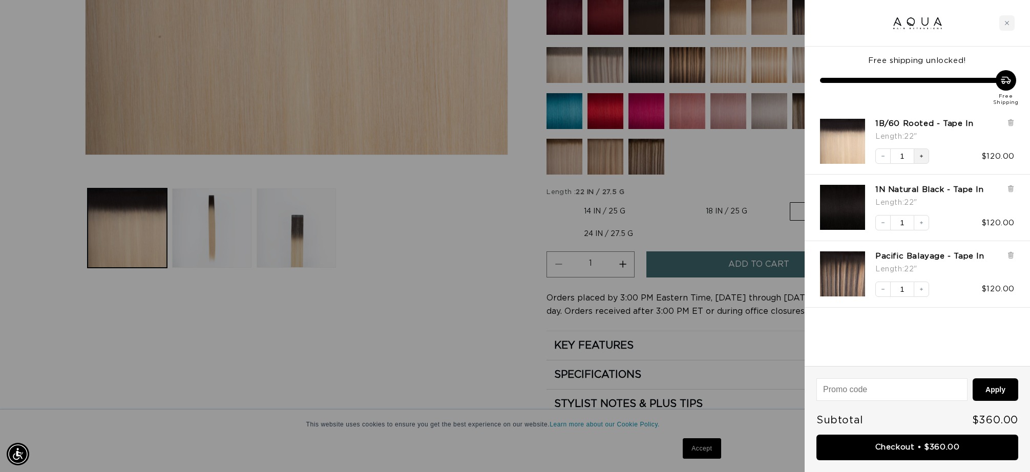
click at [924, 159] on icon "Increase quantity" at bounding box center [922, 156] width 6 height 6
drag, startPoint x: 924, startPoint y: 292, endPoint x: 900, endPoint y: 264, distance: 37.0
click at [924, 292] on icon "Increase quantity" at bounding box center [922, 289] width 6 height 6
click at [882, 291] on icon "Decrease quantity" at bounding box center [883, 289] width 6 height 6
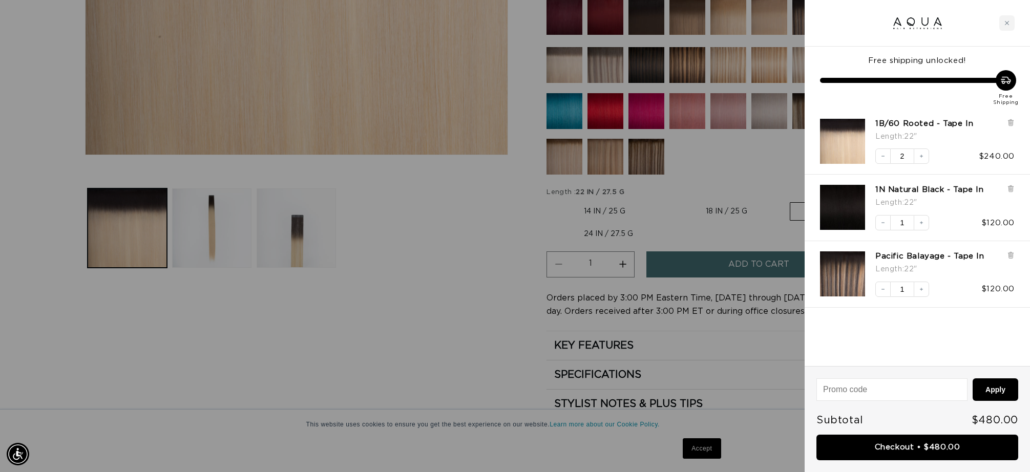
scroll to position [0, 911]
click at [925, 293] on button "Increase quantity" at bounding box center [921, 289] width 15 height 15
drag, startPoint x: 931, startPoint y: 446, endPoint x: 902, endPoint y: 434, distance: 31.7
click at [931, 446] on link "Checkout • $600.00" at bounding box center [918, 448] width 202 height 26
